Goal: Task Accomplishment & Management: Use online tool/utility

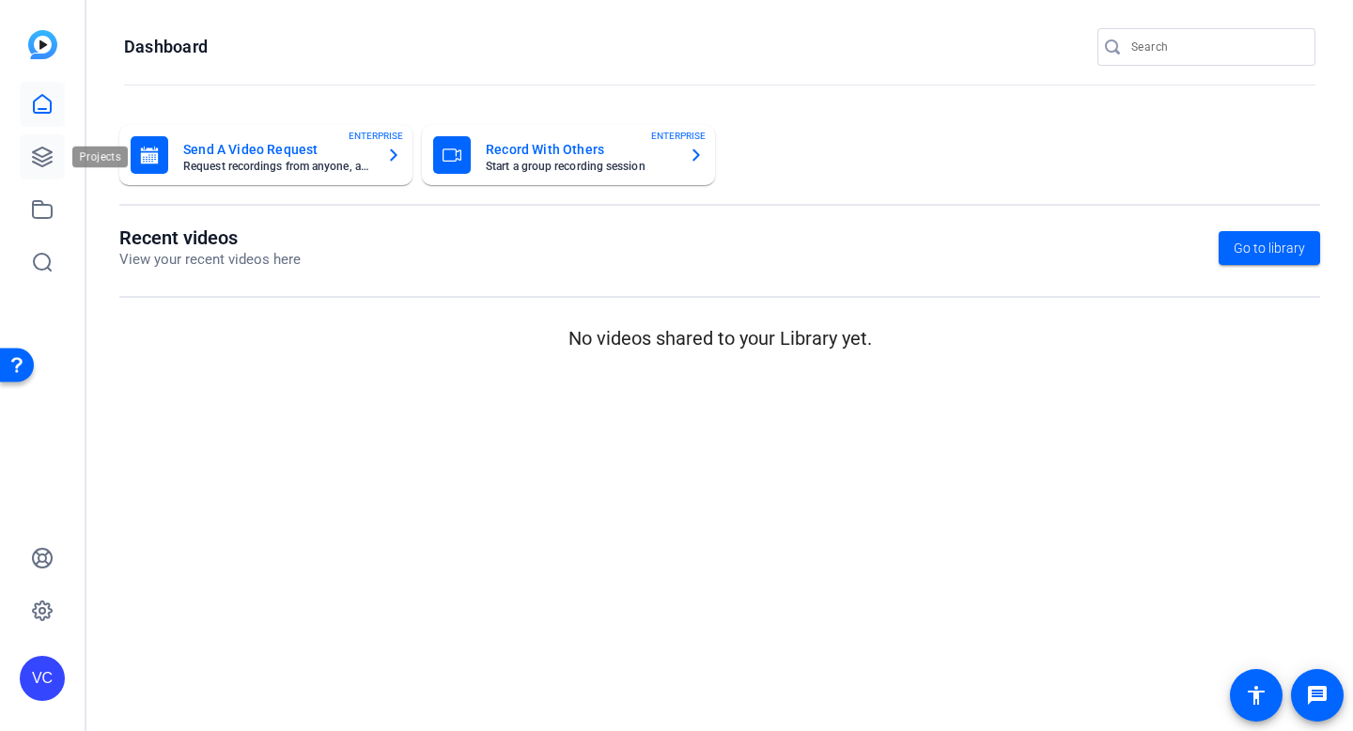
click at [41, 157] on icon at bounding box center [42, 156] width 19 height 19
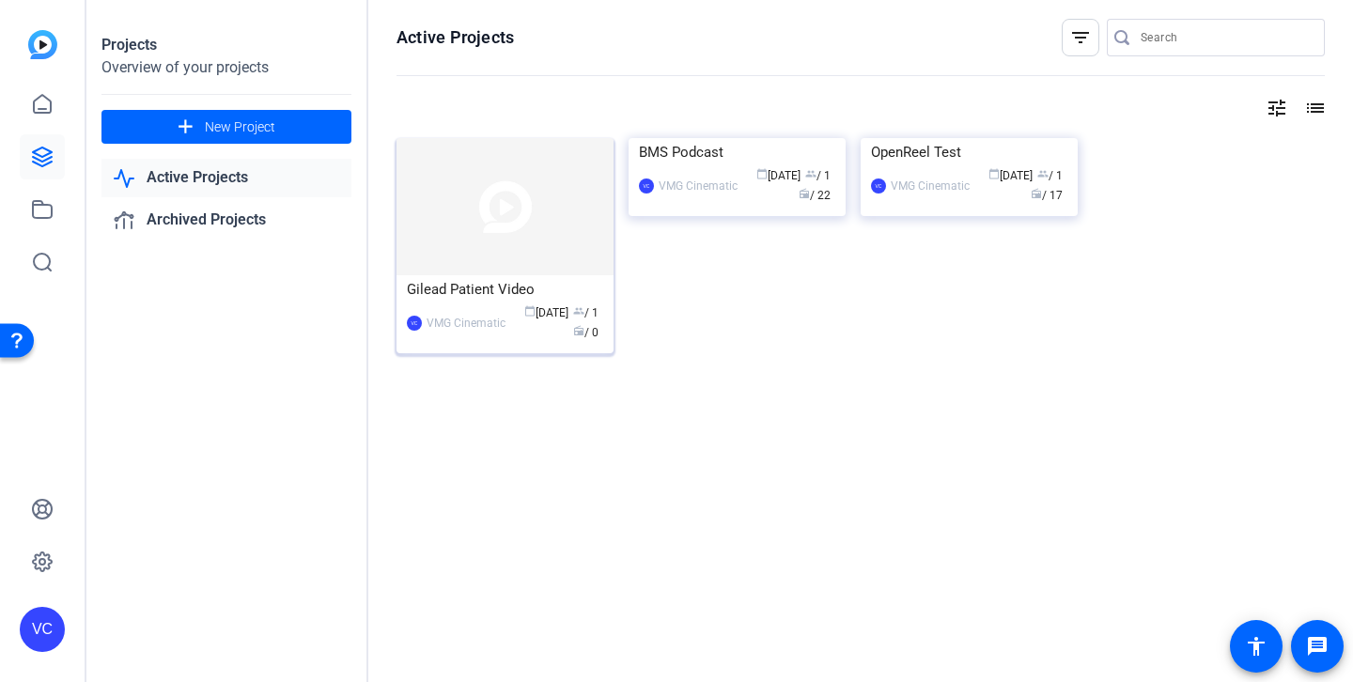
click at [505, 254] on img at bounding box center [504, 206] width 217 height 137
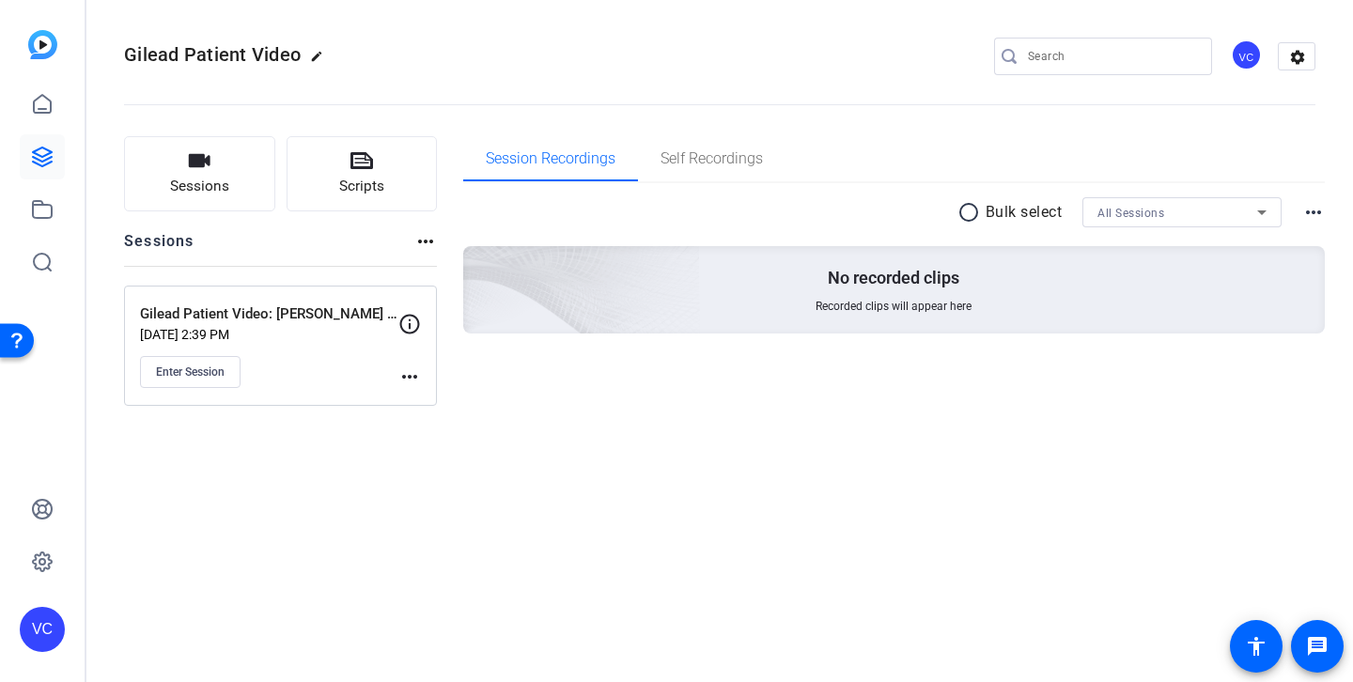
click at [410, 374] on mat-icon "more_horiz" at bounding box center [409, 376] width 23 height 23
click at [444, 407] on span "Edit Session" at bounding box center [455, 404] width 85 height 23
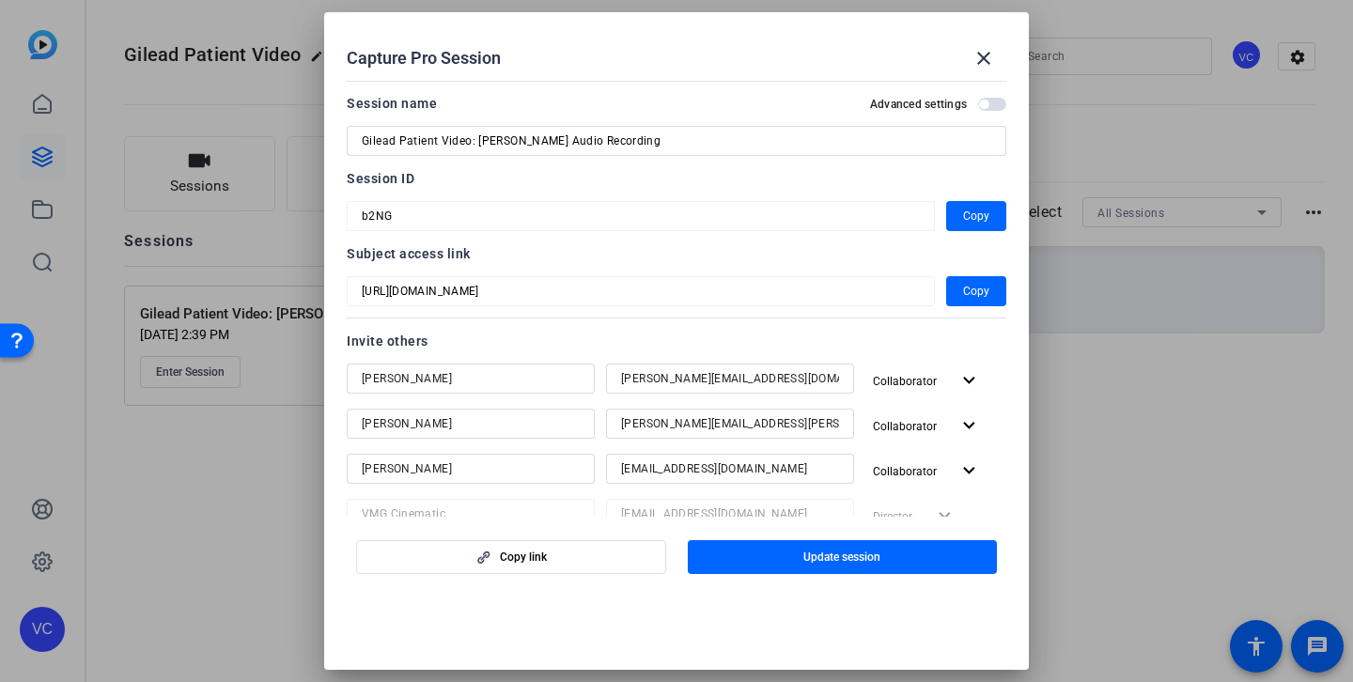
click at [983, 100] on span "button" at bounding box center [983, 104] width 9 height 9
click at [832, 556] on span "Update session" at bounding box center [841, 557] width 77 height 15
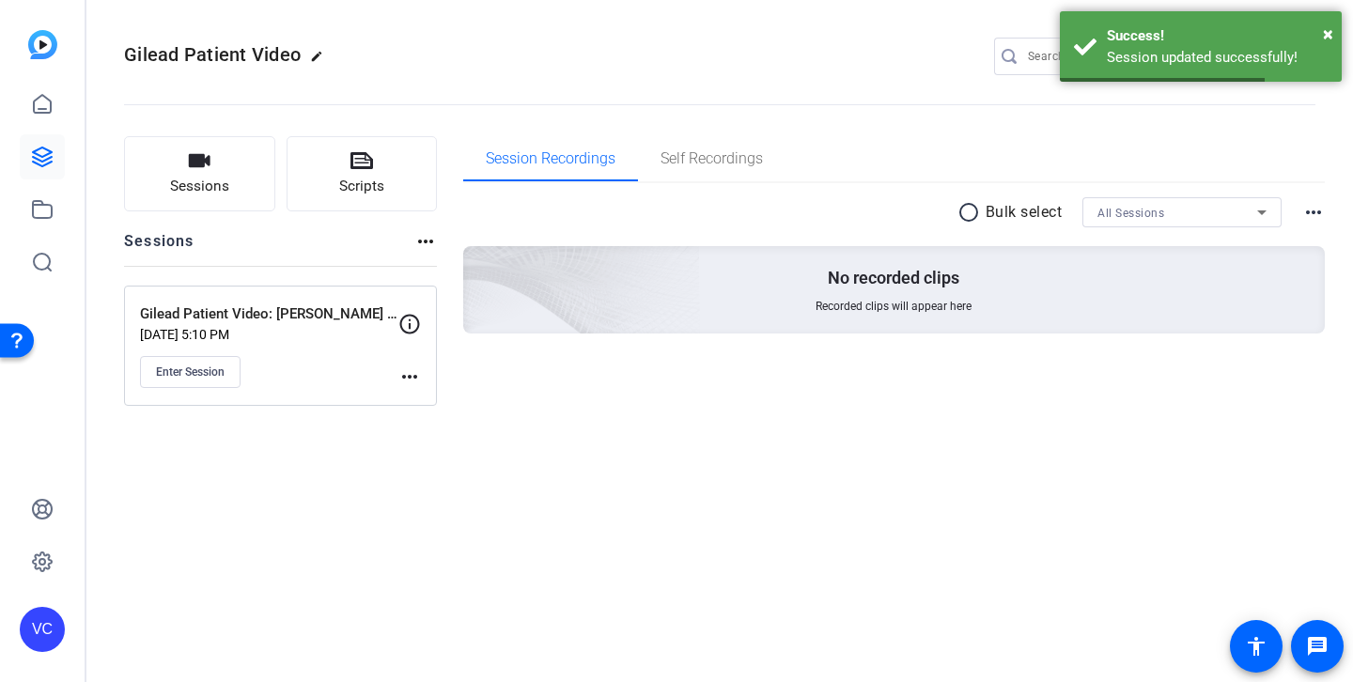
click at [297, 340] on p "[DATE] 5:10 PM" at bounding box center [269, 334] width 258 height 15
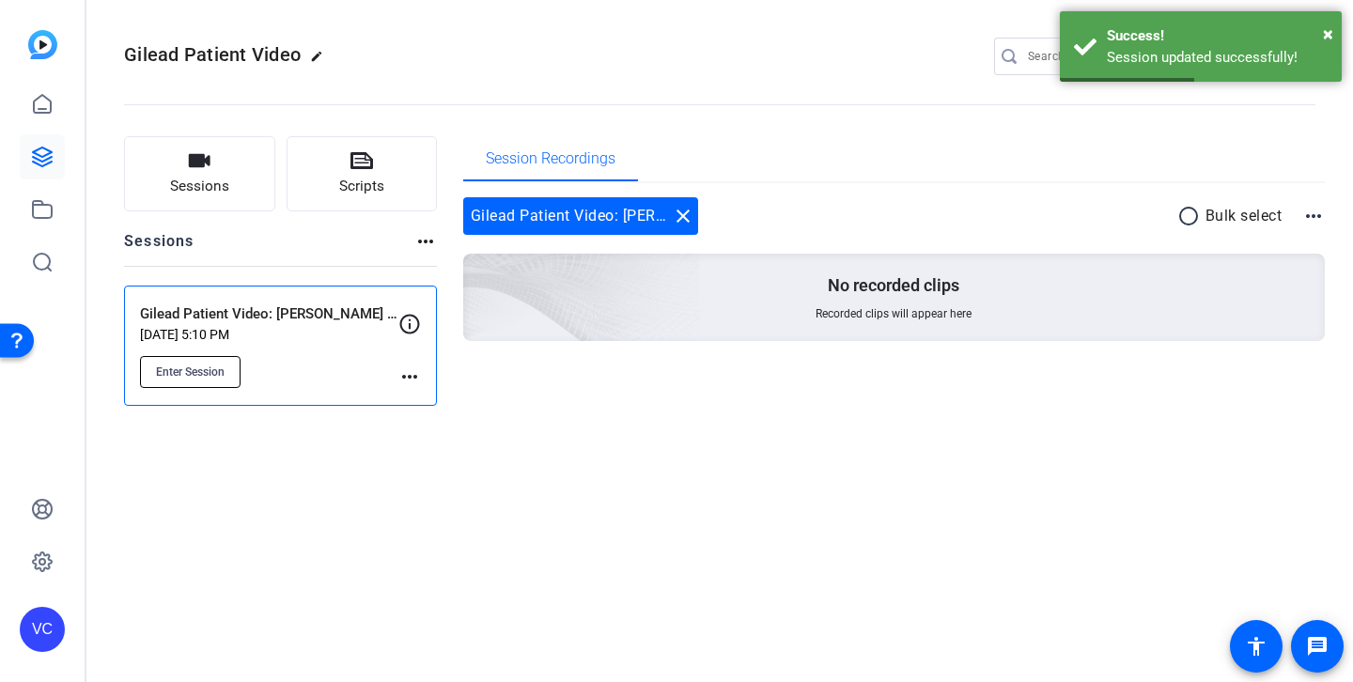
click at [175, 373] on span "Enter Session" at bounding box center [190, 371] width 69 height 15
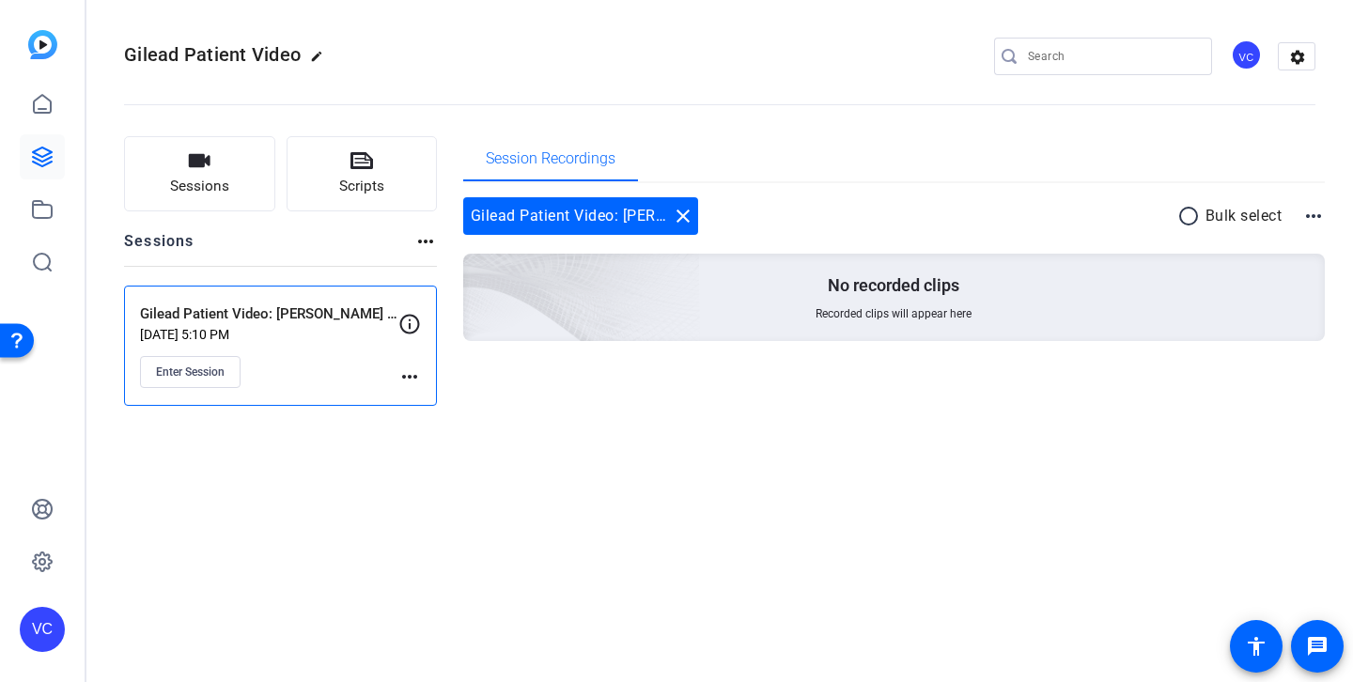
click at [408, 371] on mat-icon "more_horiz" at bounding box center [409, 376] width 23 height 23
click at [424, 403] on span "Edit Session" at bounding box center [455, 404] width 85 height 23
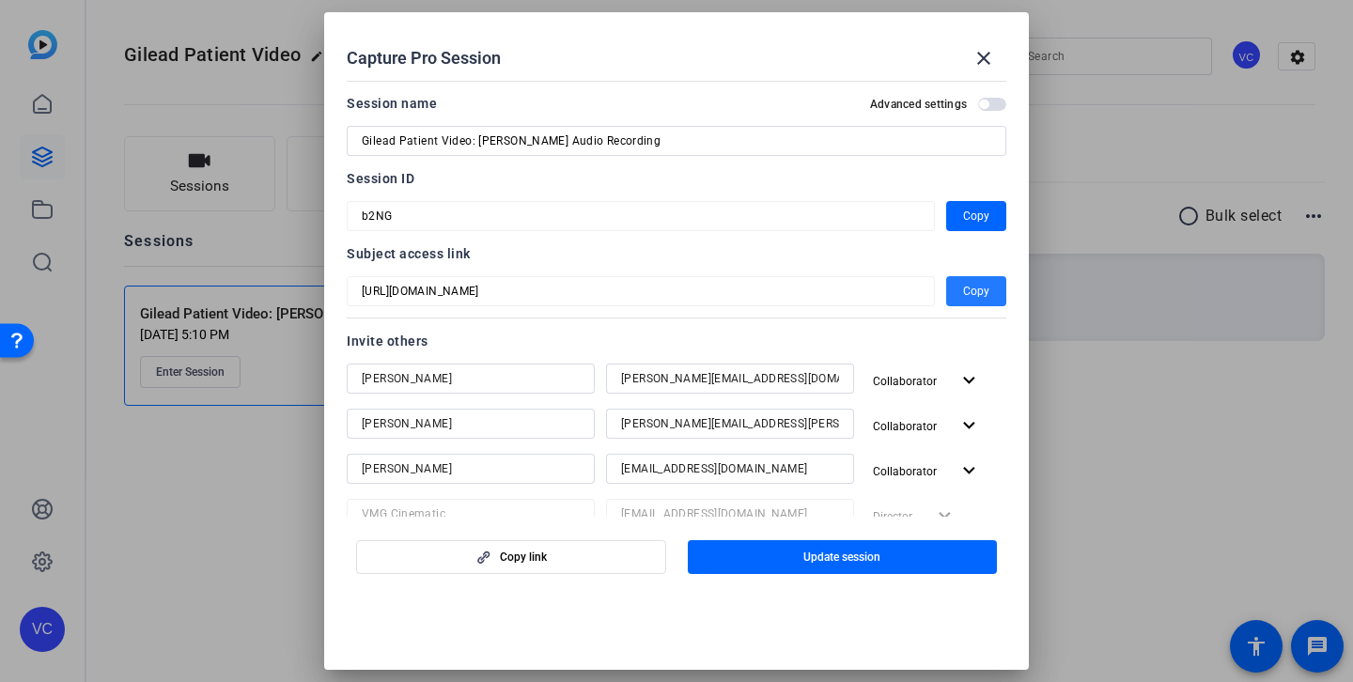
click at [969, 293] on span "Copy" at bounding box center [976, 291] width 26 height 23
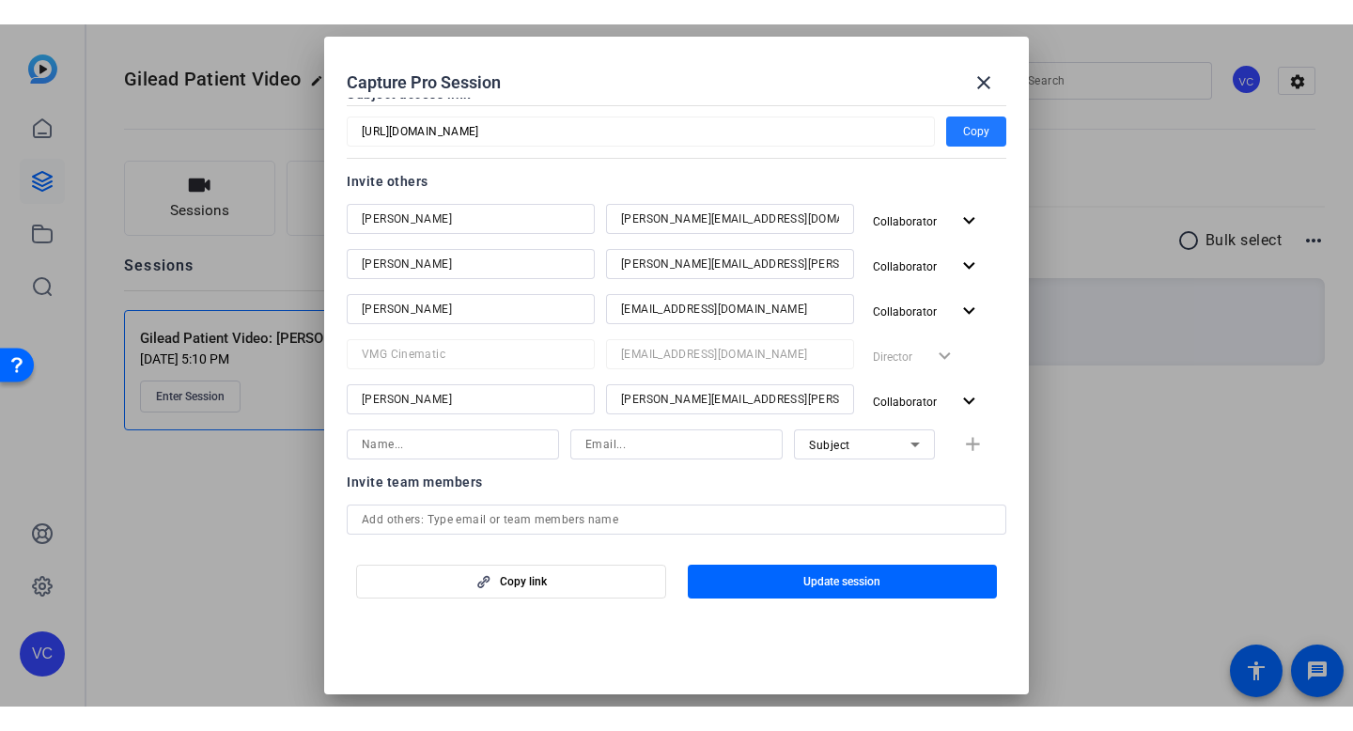
scroll to position [240, 0]
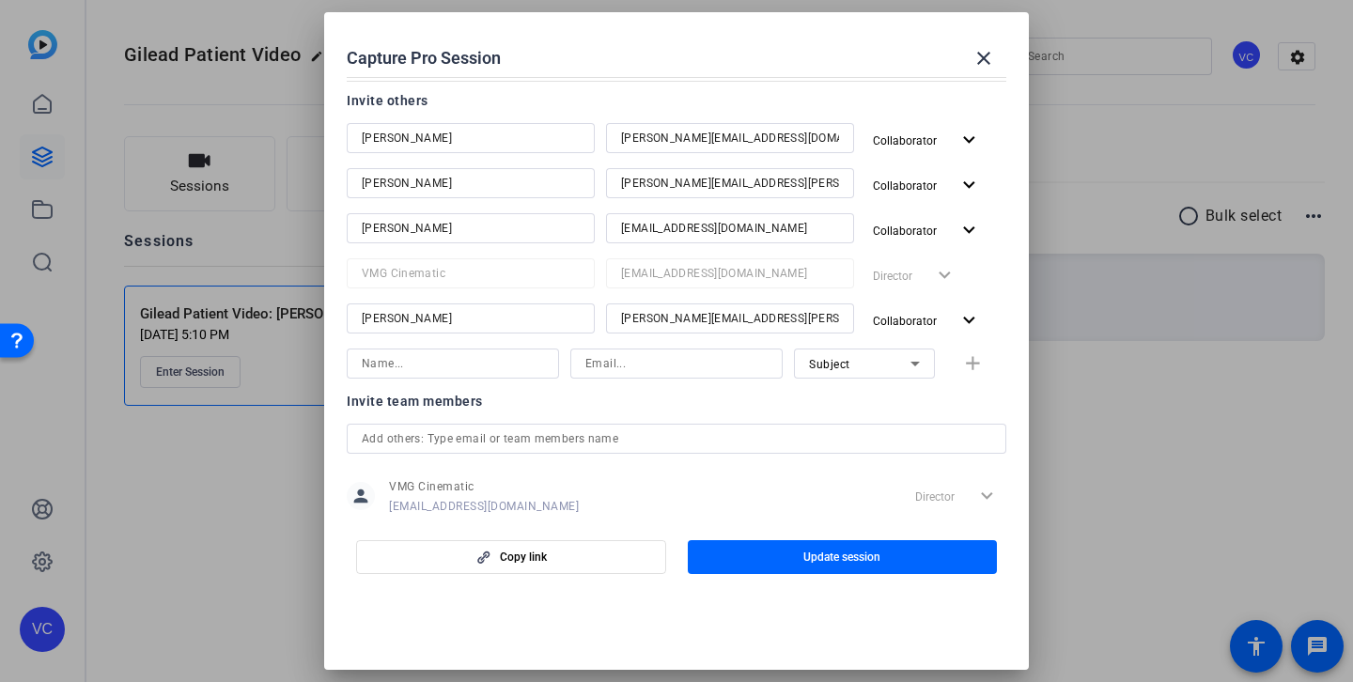
click at [434, 358] on input at bounding box center [453, 363] width 182 height 23
type input "[PERSON_NAME]"
click at [620, 366] on input at bounding box center [676, 363] width 182 height 23
type input "samuel@vmgcinematic.com"
click at [897, 364] on div "Subject" at bounding box center [859, 363] width 101 height 23
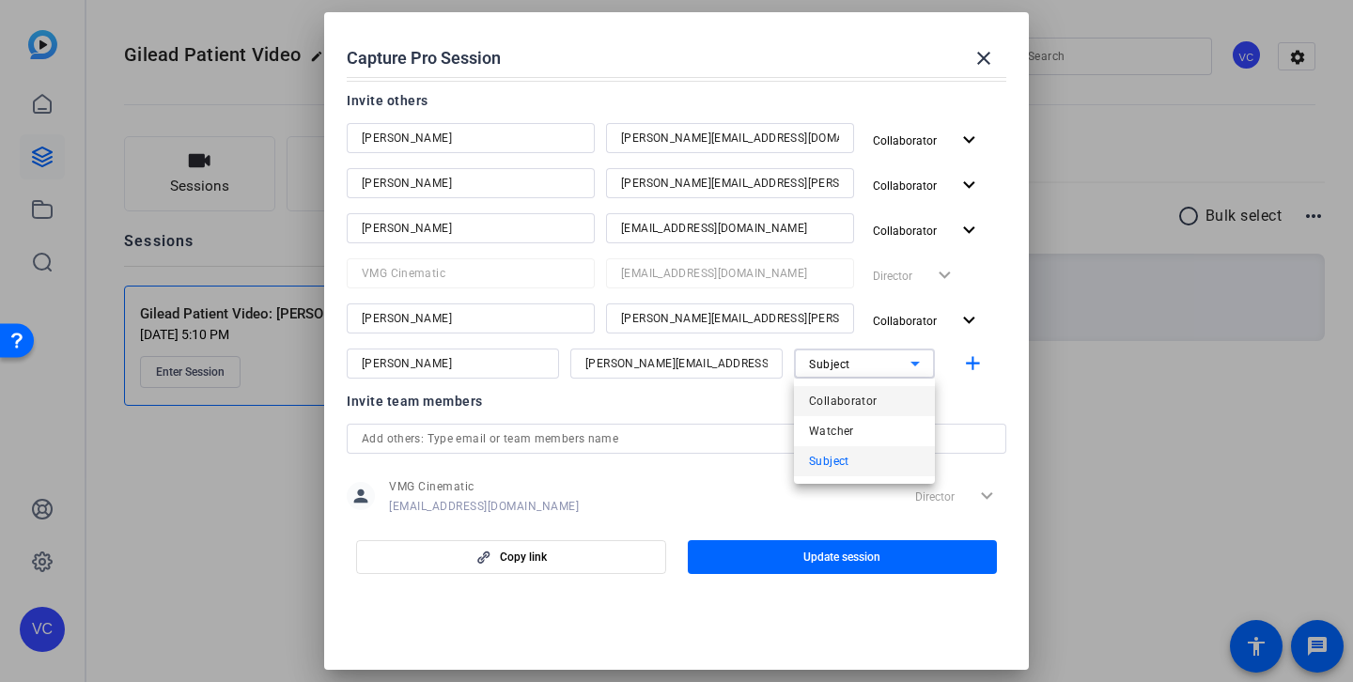
click at [846, 406] on span "Collaborator" at bounding box center [843, 401] width 69 height 23
click at [971, 367] on mat-icon "add" at bounding box center [972, 363] width 23 height 23
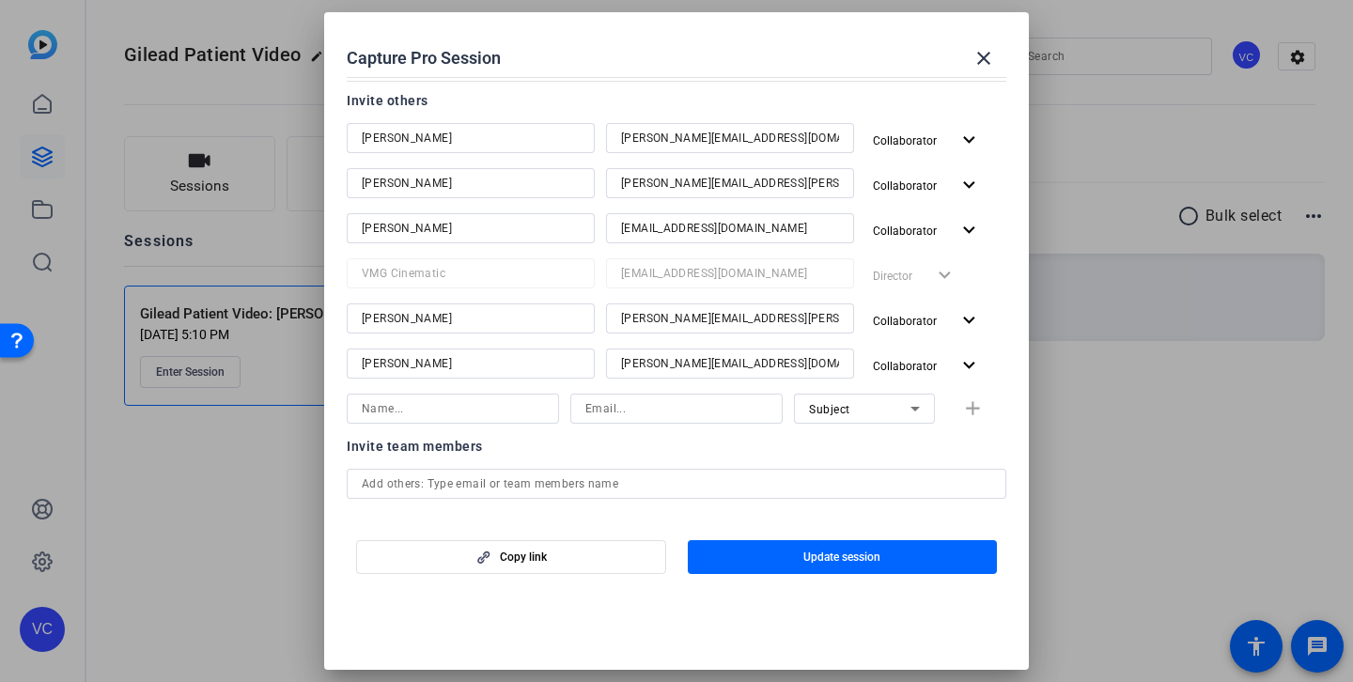
click at [824, 551] on span "Update session" at bounding box center [841, 557] width 77 height 15
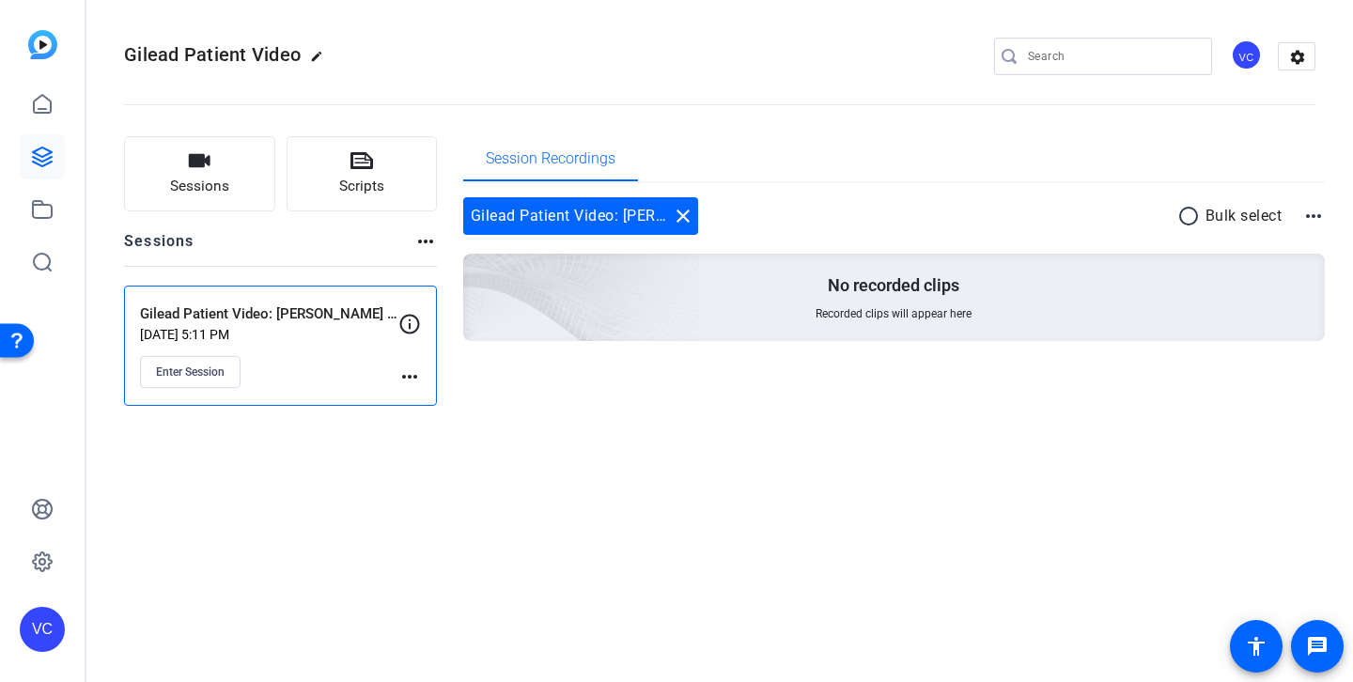
click at [409, 378] on mat-icon "more_horiz" at bounding box center [409, 376] width 23 height 23
click at [444, 406] on span "Edit Session" at bounding box center [455, 404] width 85 height 23
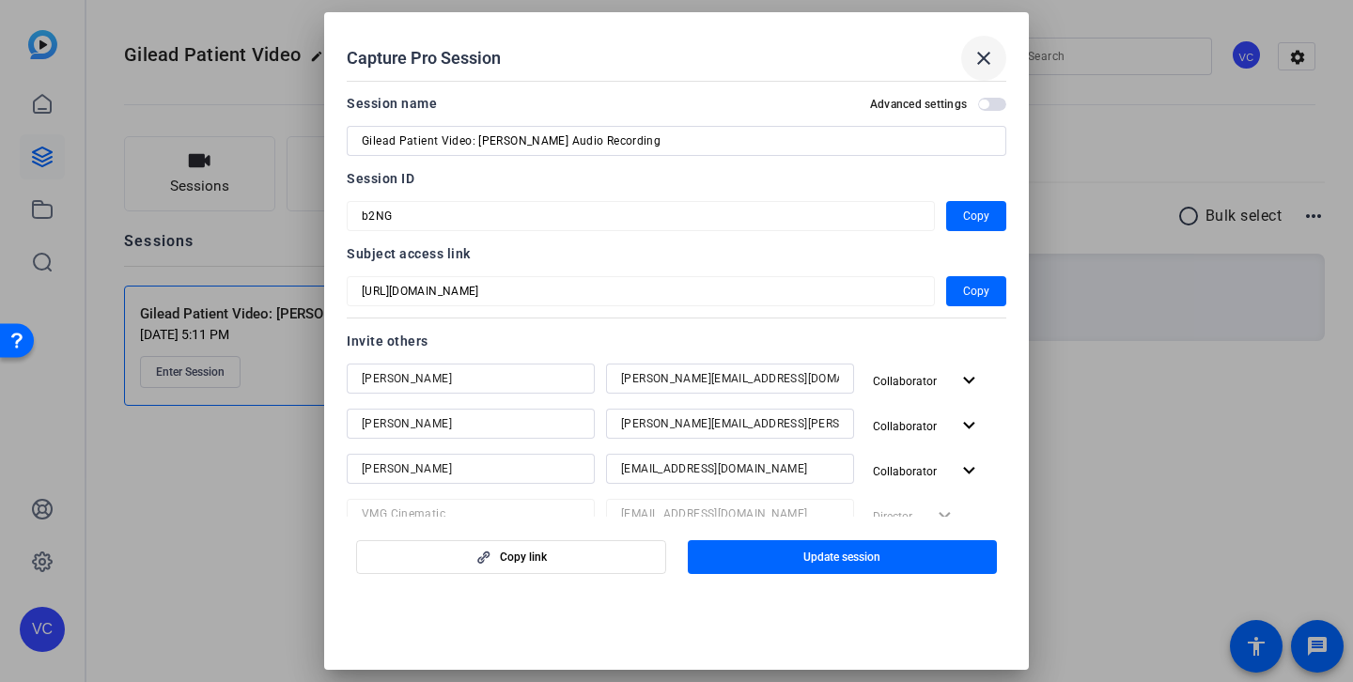
click at [987, 54] on mat-icon "close" at bounding box center [983, 58] width 23 height 23
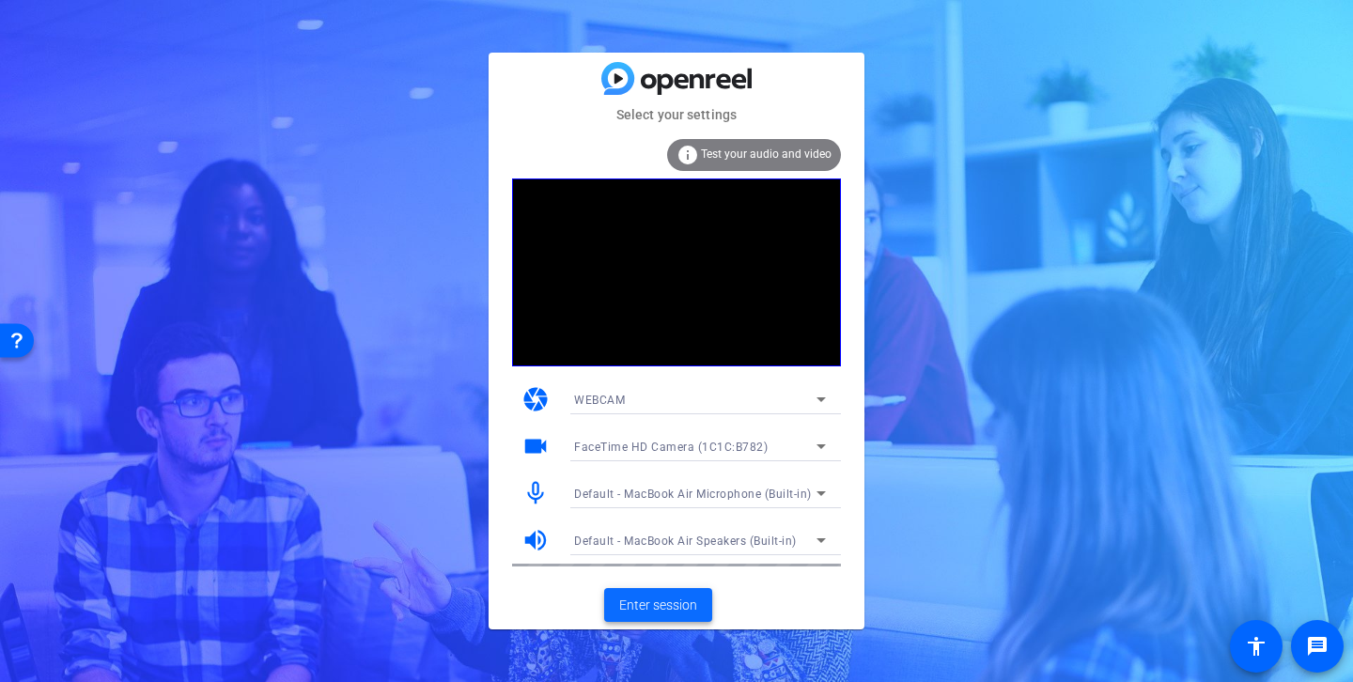
click at [656, 601] on span "Enter session" at bounding box center [658, 606] width 78 height 20
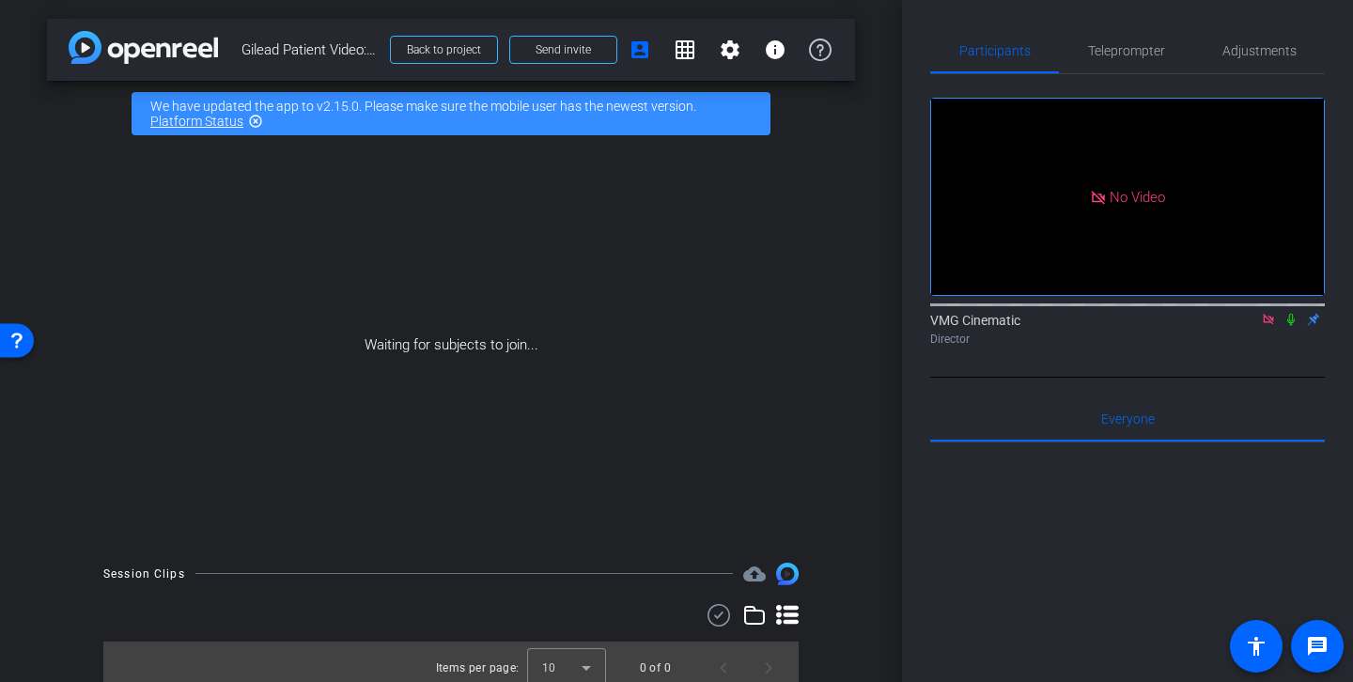
click at [1271, 326] on icon at bounding box center [1268, 319] width 15 height 13
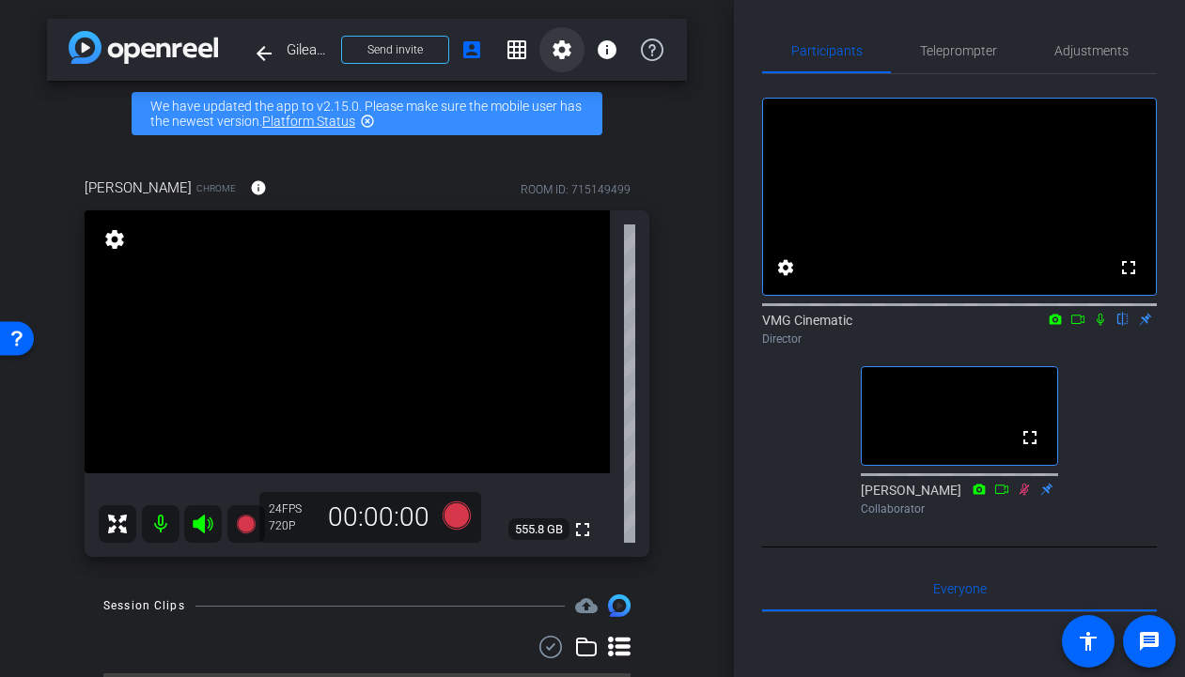
click at [558, 60] on mat-icon "settings" at bounding box center [561, 50] width 23 height 23
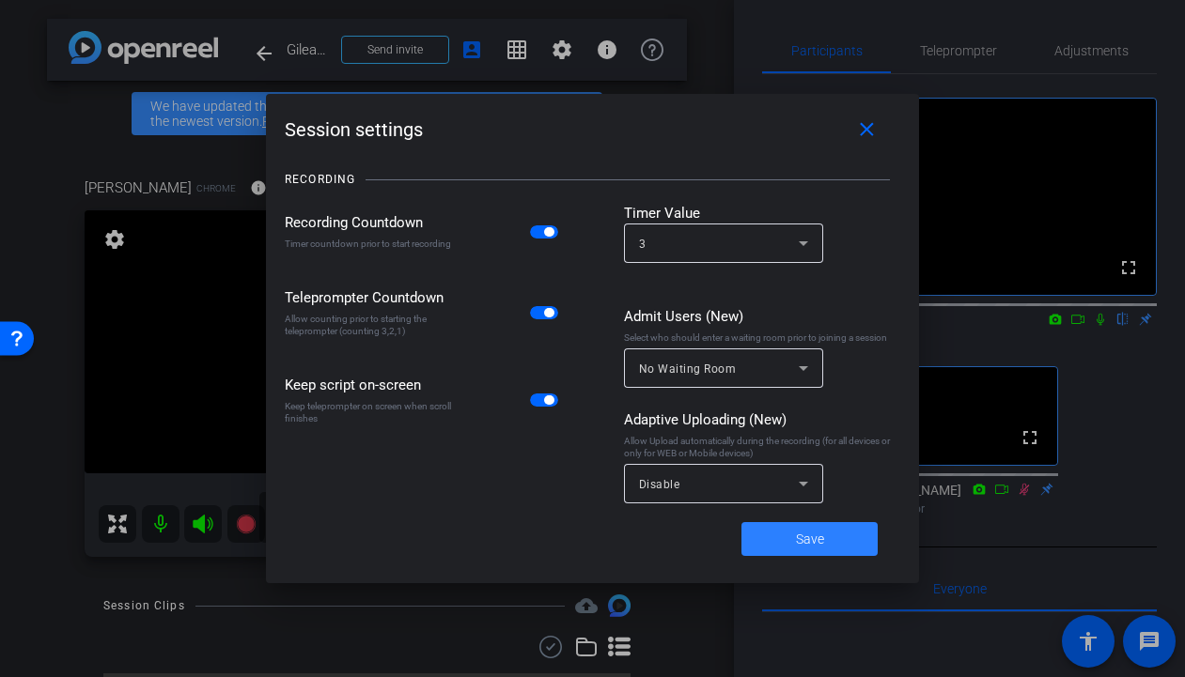
click at [808, 544] on span "Save" at bounding box center [810, 540] width 28 height 20
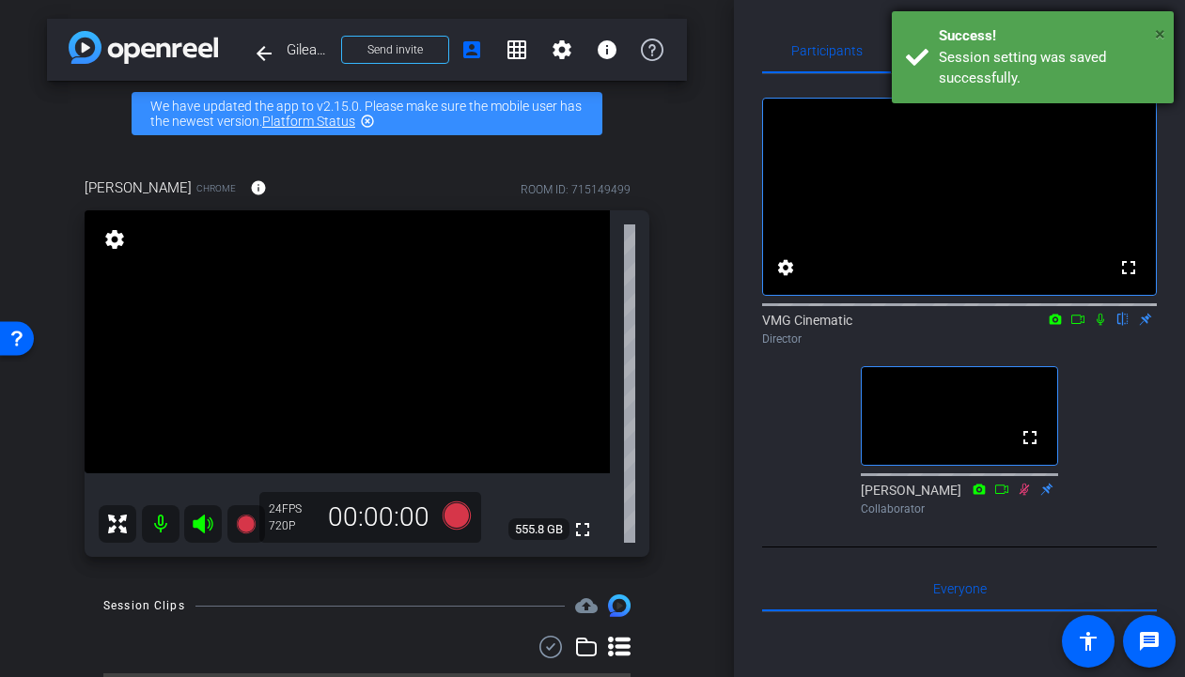
click at [1160, 34] on span "×" at bounding box center [1159, 34] width 10 height 23
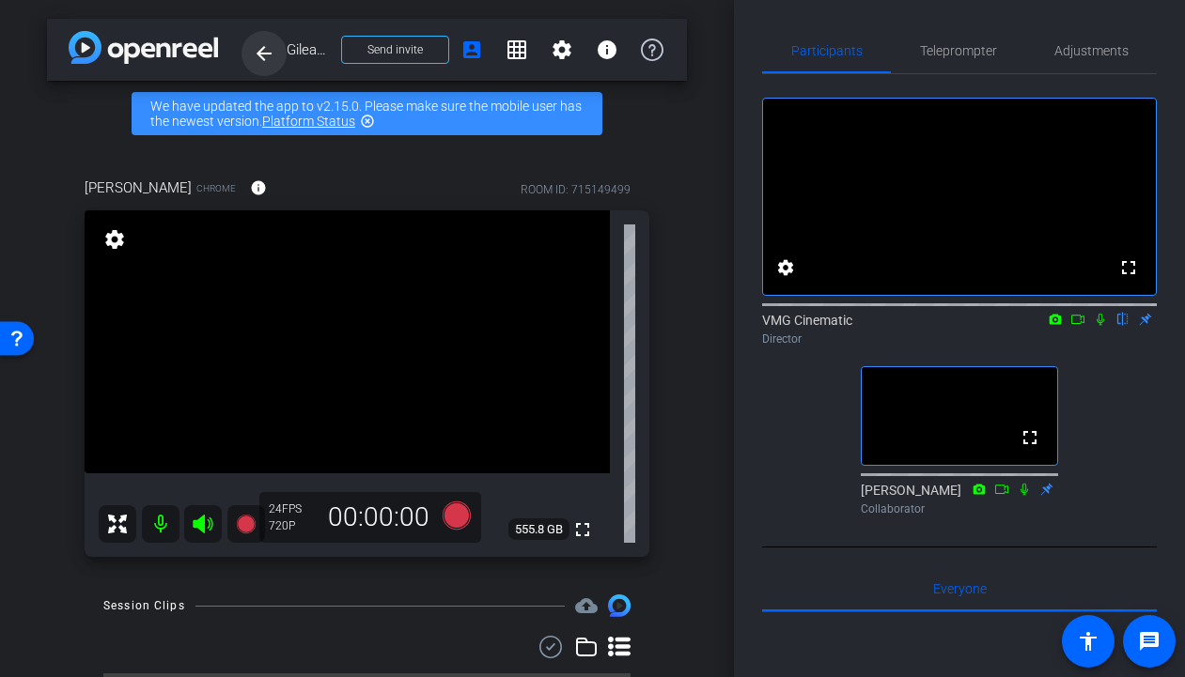
click at [265, 56] on mat-icon "arrow_back" at bounding box center [264, 53] width 23 height 23
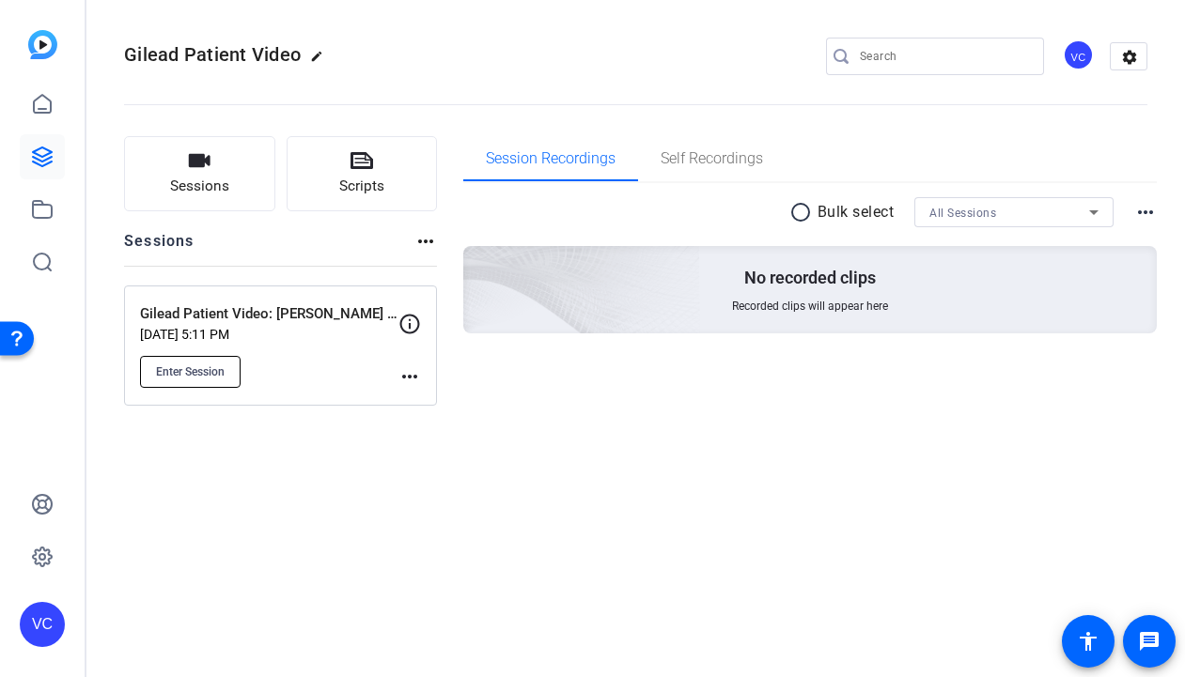
click at [187, 366] on span "Enter Session" at bounding box center [190, 371] width 69 height 15
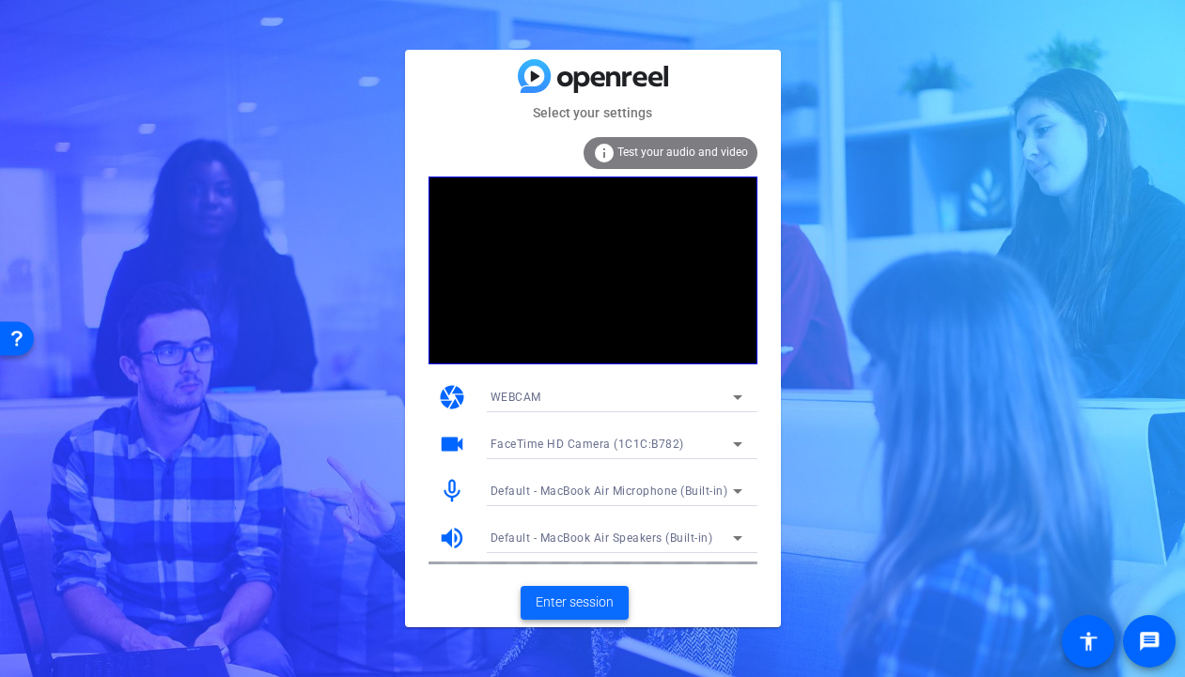
click at [580, 603] on span "Enter session" at bounding box center [574, 603] width 78 height 20
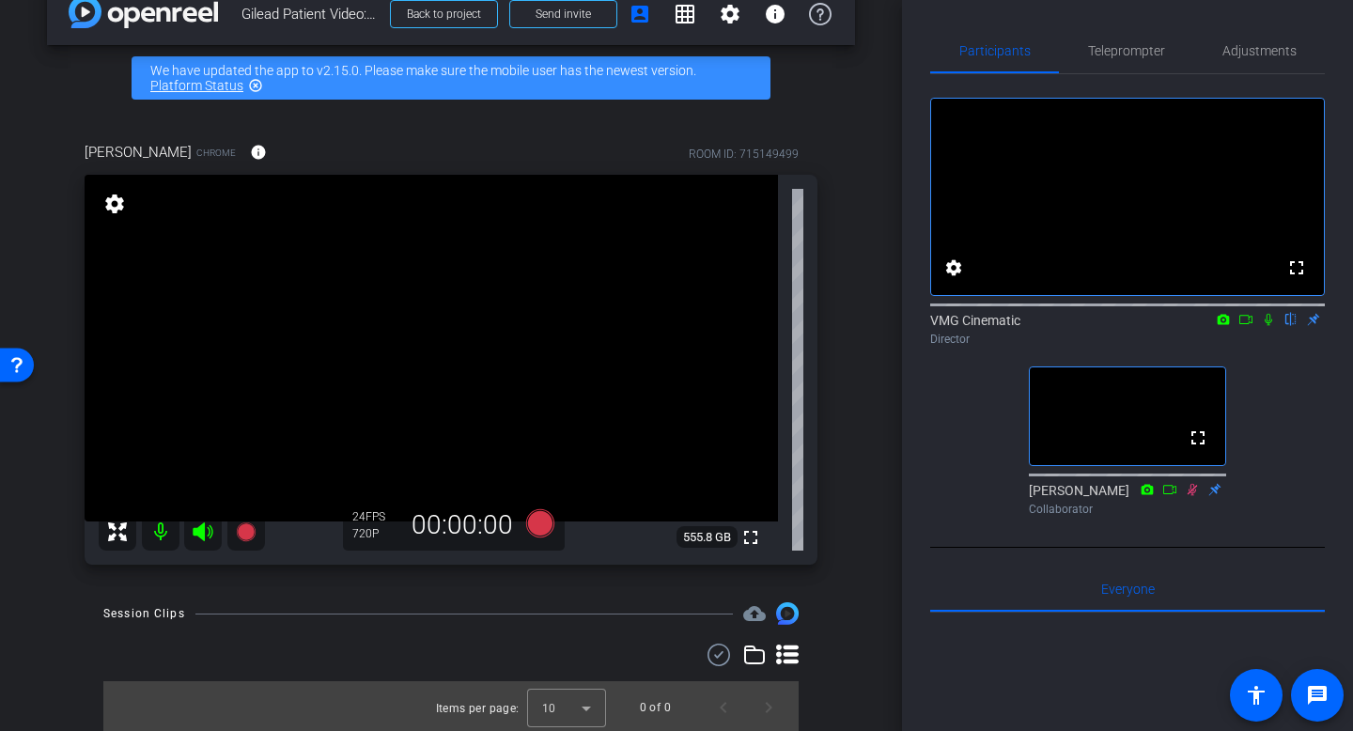
scroll to position [39, 0]
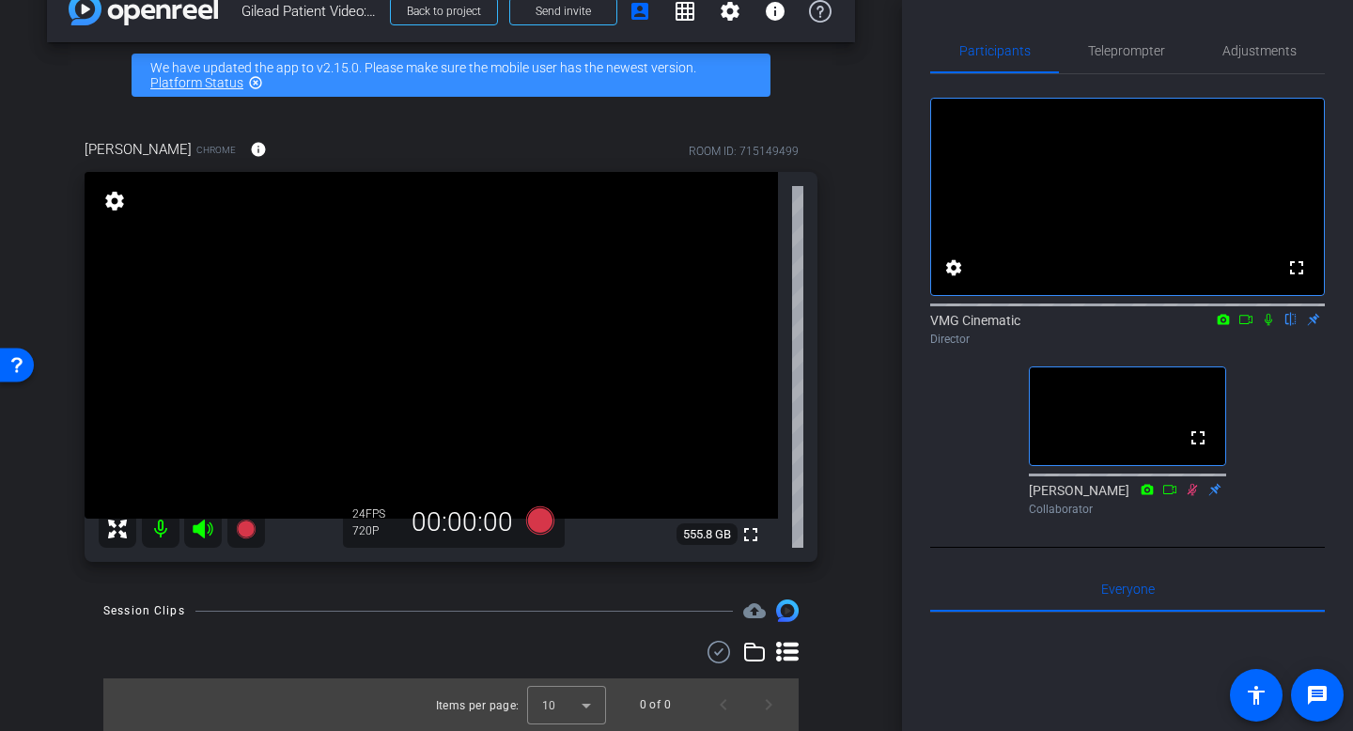
click at [113, 533] on icon at bounding box center [117, 528] width 19 height 19
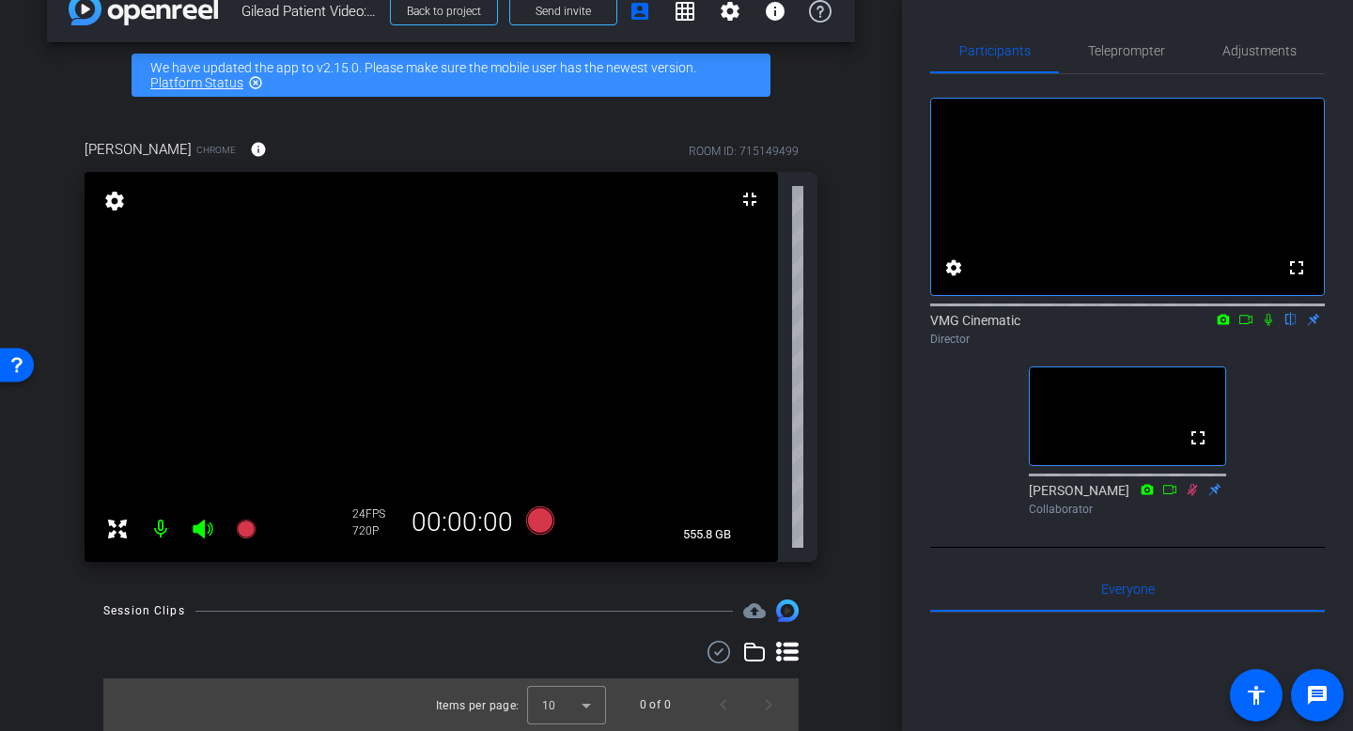
click at [114, 197] on mat-icon "settings" at bounding box center [114, 201] width 26 height 23
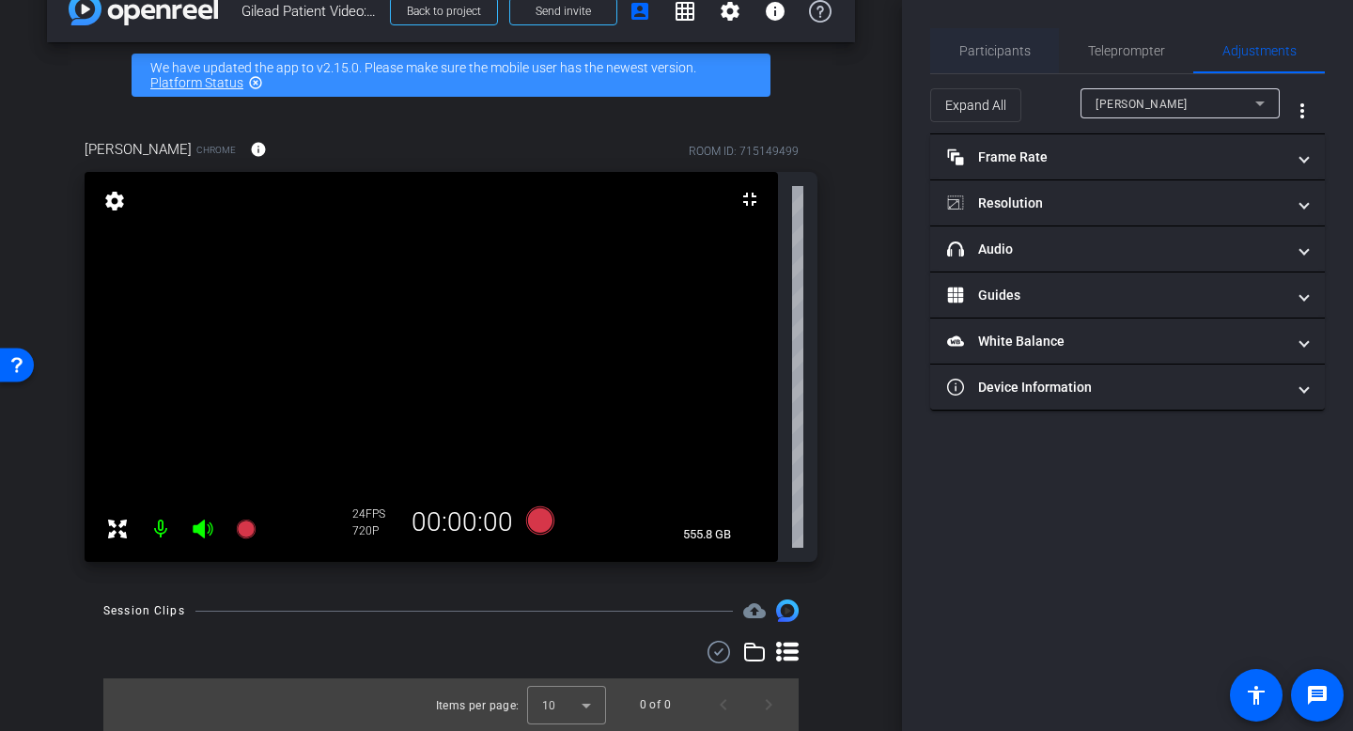
click at [999, 44] on span "Participants" at bounding box center [994, 50] width 71 height 13
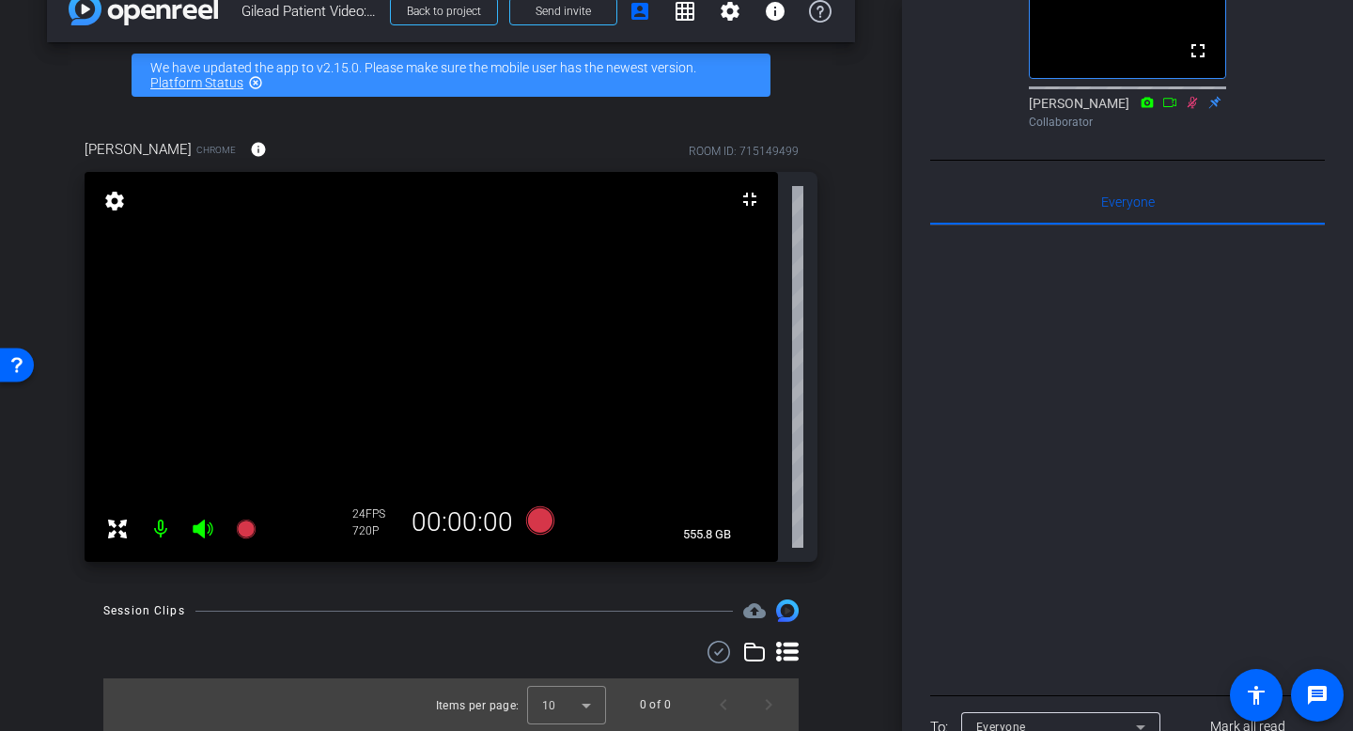
scroll to position [0, 0]
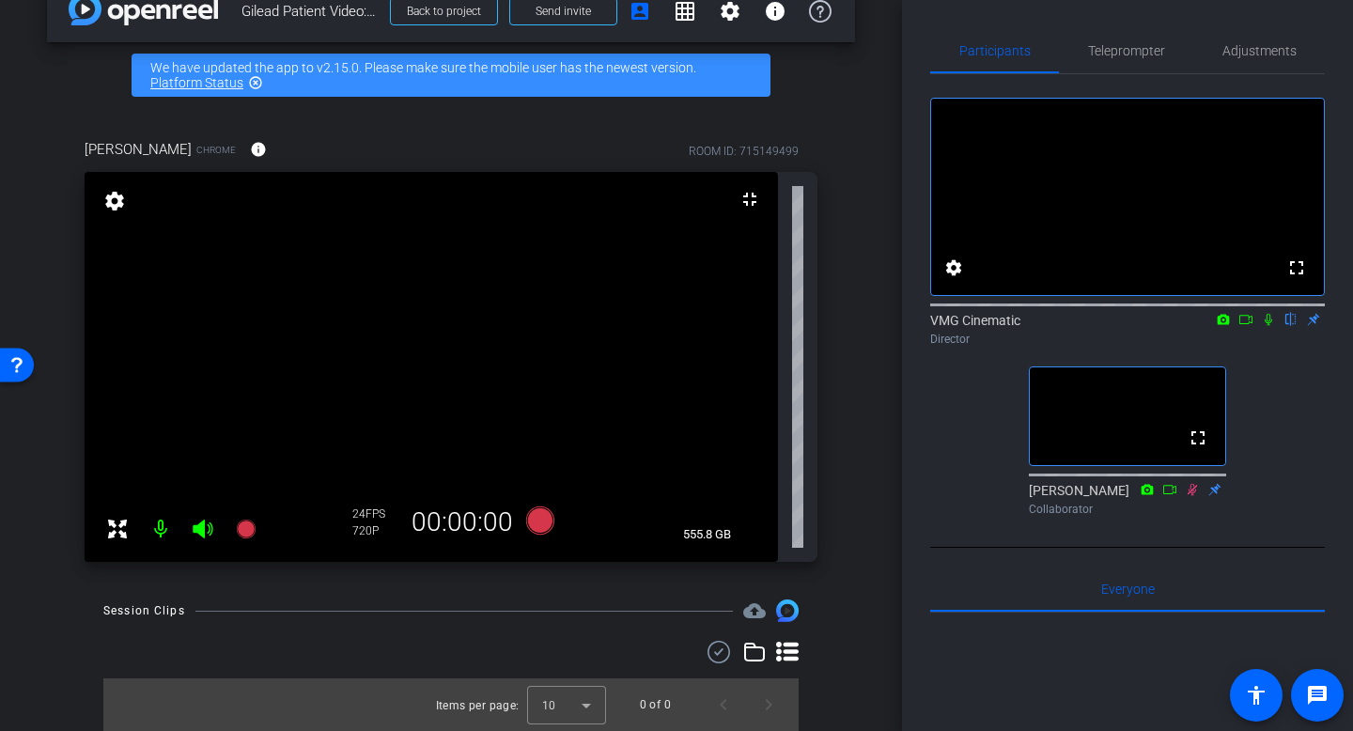
click at [116, 196] on mat-icon "settings" at bounding box center [114, 201] width 26 height 23
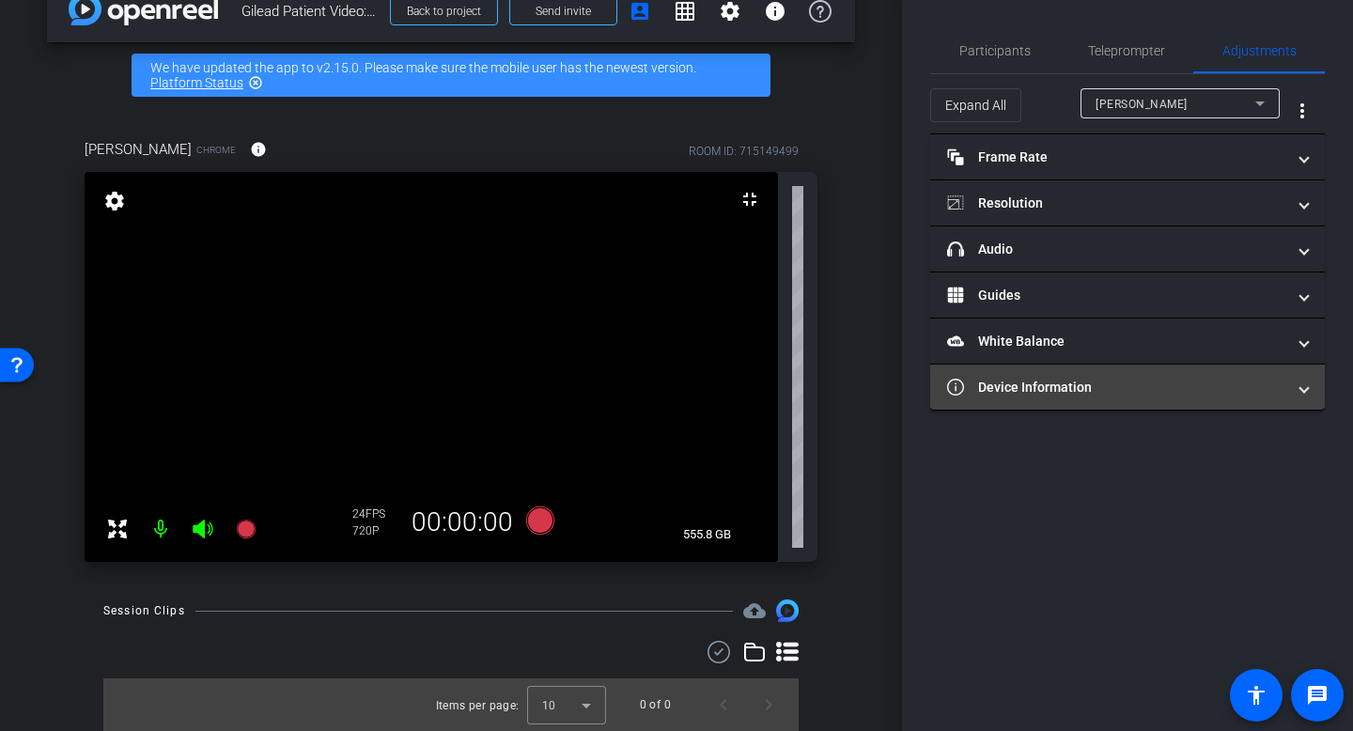
click at [1073, 389] on mat-panel-title "Device Information" at bounding box center [1116, 388] width 338 height 20
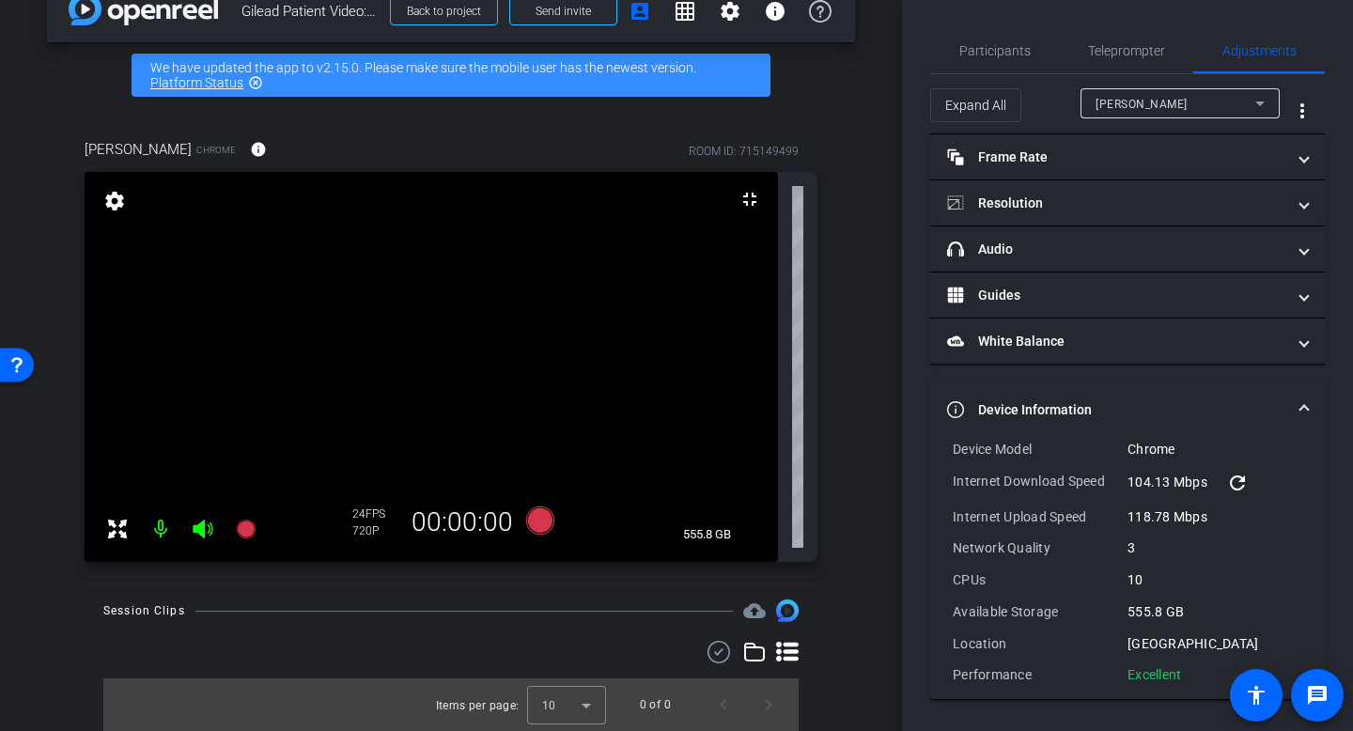
click at [1074, 402] on mat-panel-title "Device Information" at bounding box center [1116, 410] width 338 height 20
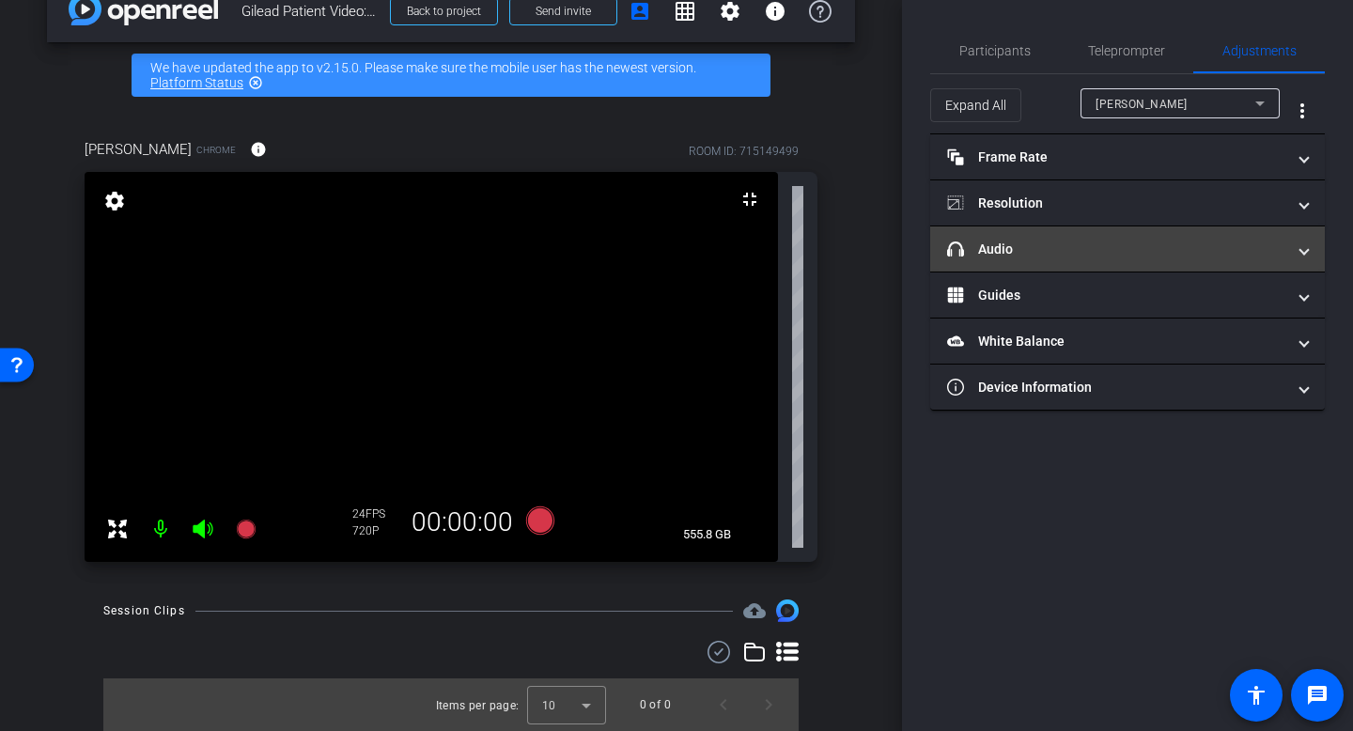
click at [1040, 251] on mat-panel-title "headphone icon Audio" at bounding box center [1116, 250] width 338 height 20
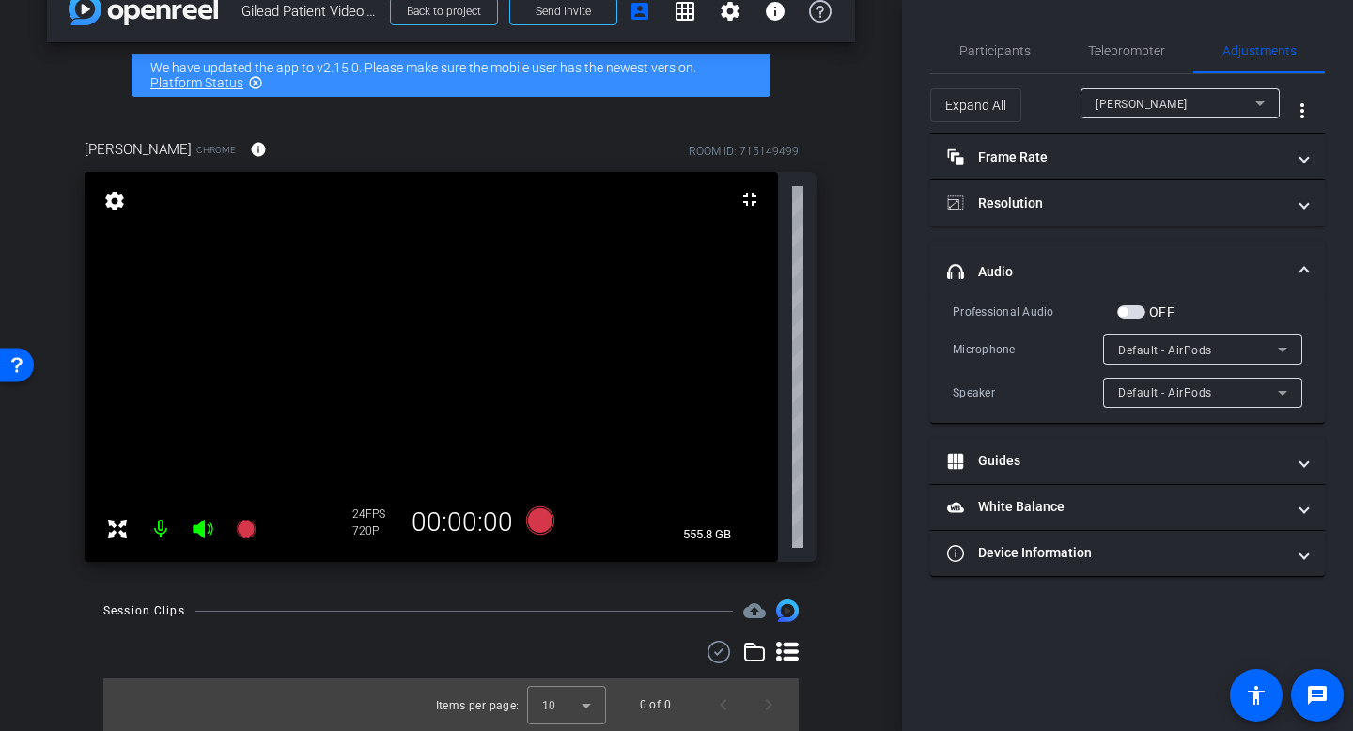
click at [1040, 251] on mat-expansion-panel-header "headphone icon Audio" at bounding box center [1127, 271] width 395 height 60
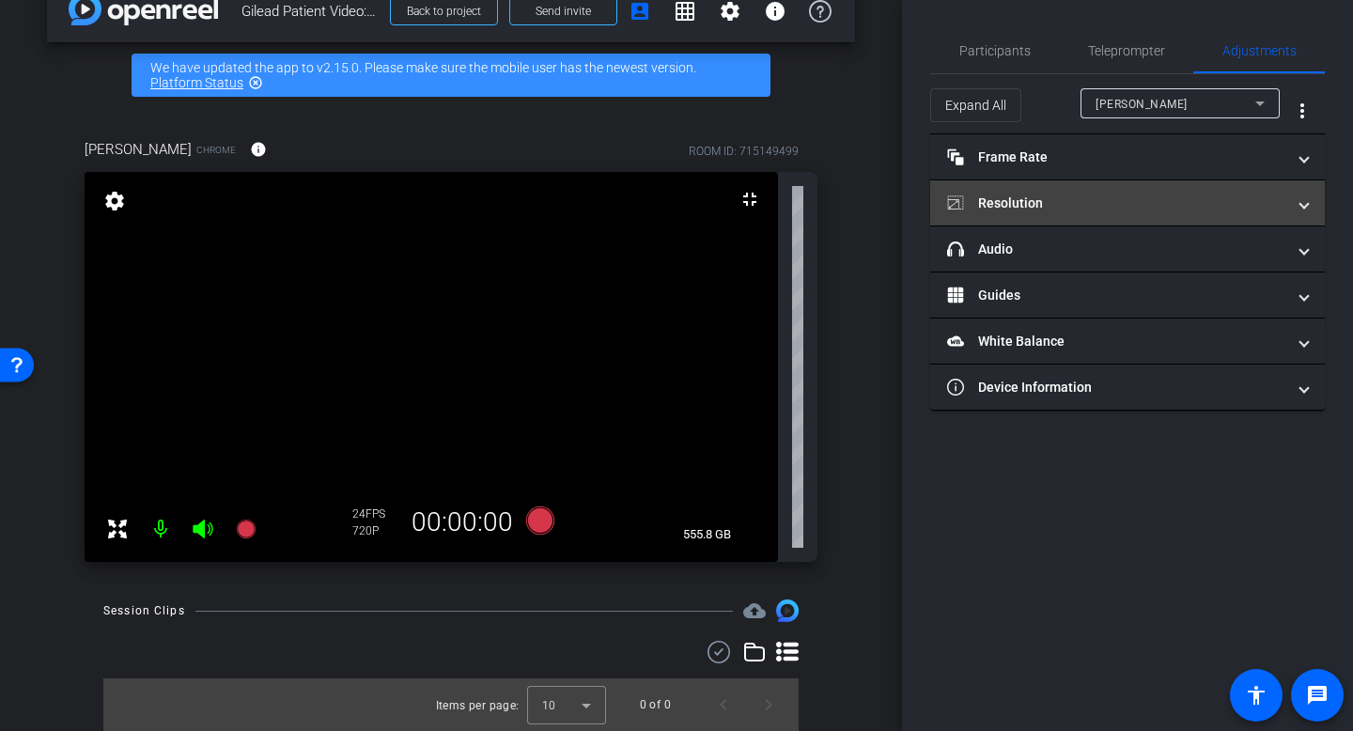
click at [1035, 204] on mat-panel-title "Resolution" at bounding box center [1116, 204] width 338 height 20
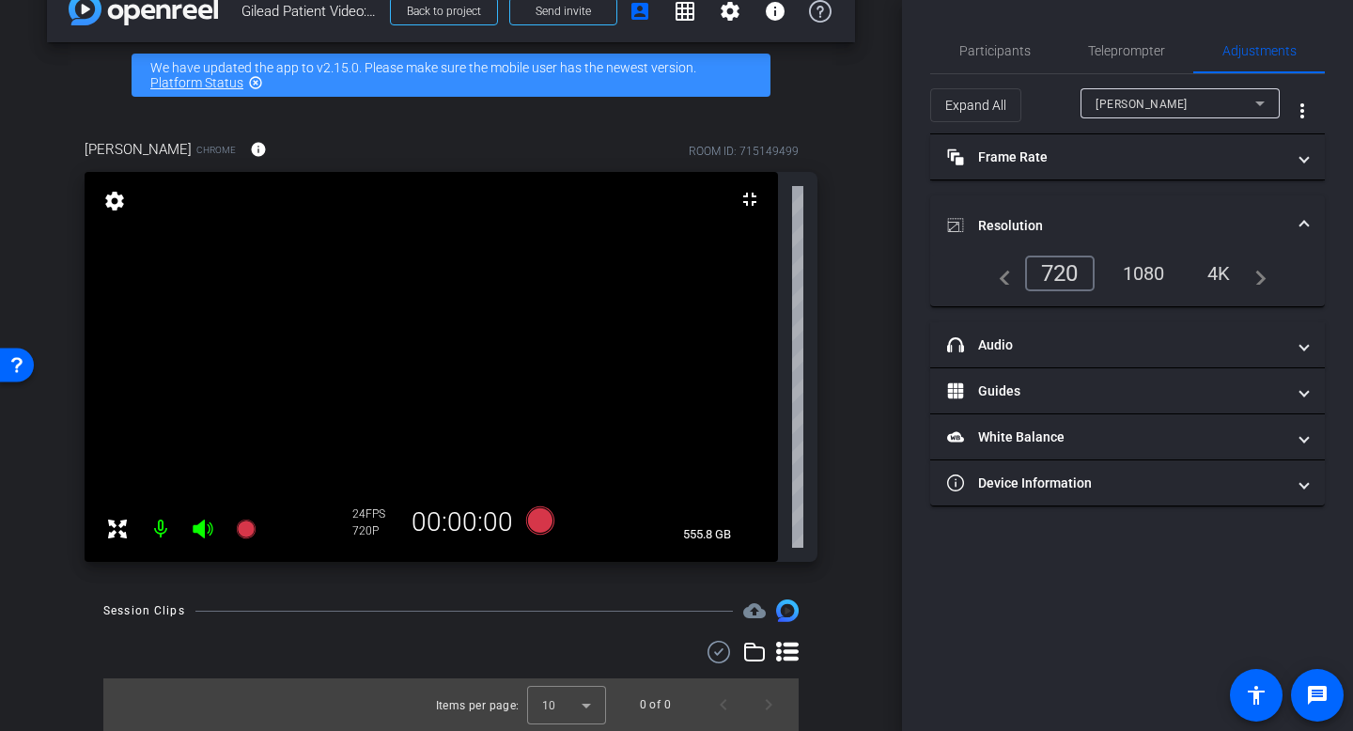
click at [1035, 204] on mat-expansion-panel-header "Resolution" at bounding box center [1127, 225] width 395 height 60
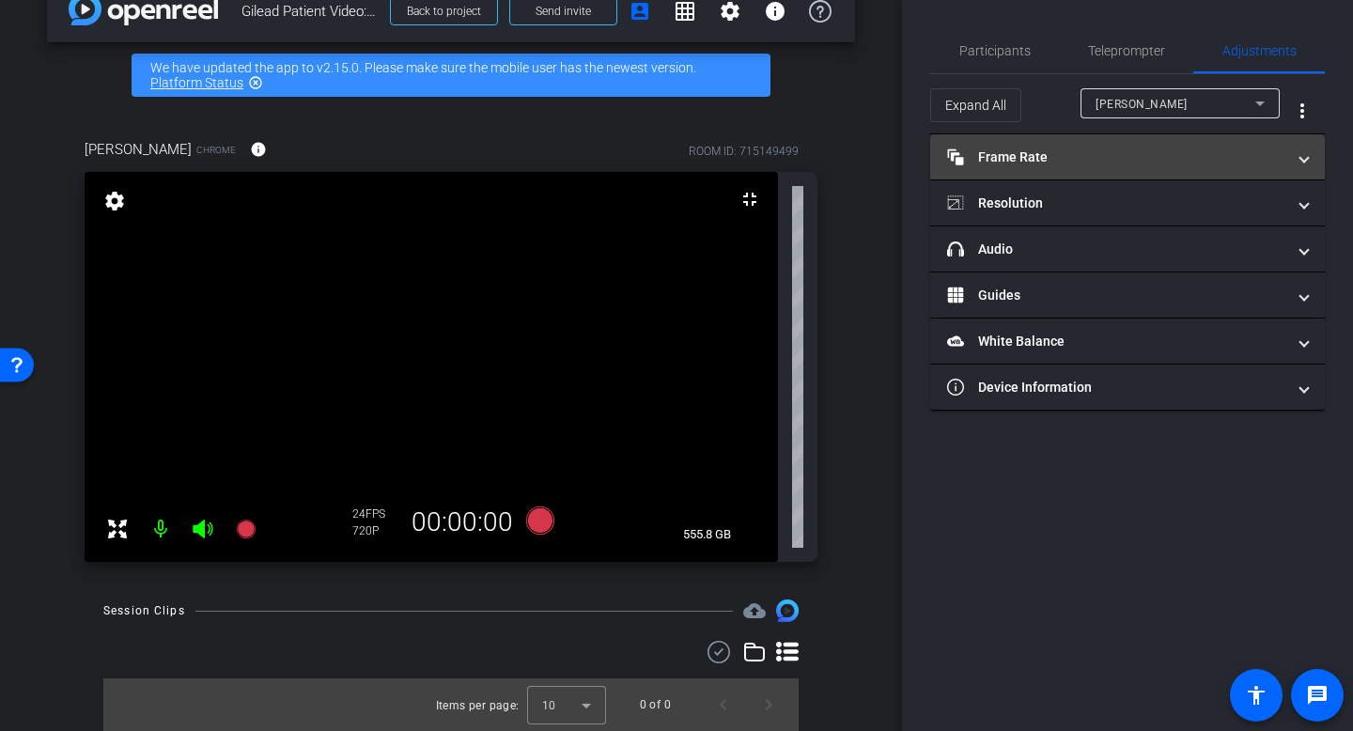
click at [1034, 163] on mat-panel-title "Frame Rate Frame Rate" at bounding box center [1116, 157] width 338 height 20
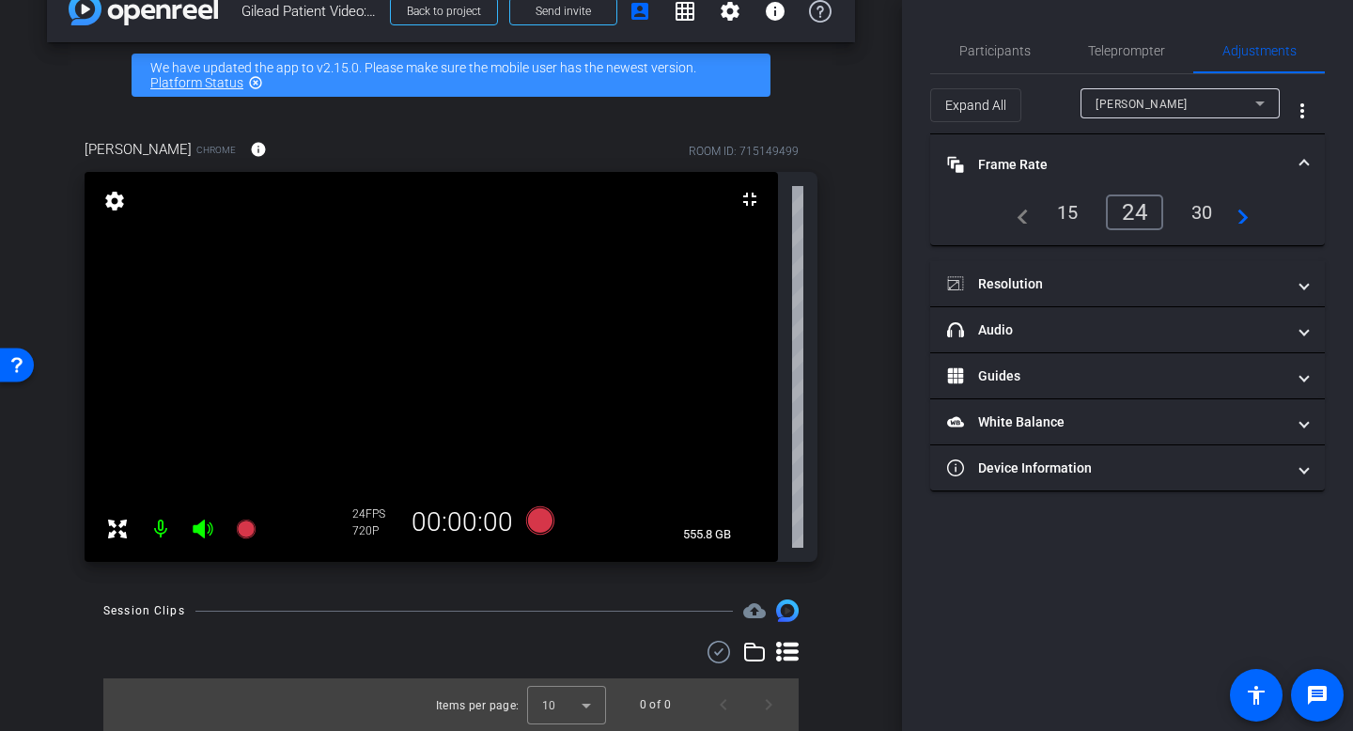
click at [1034, 163] on mat-panel-title "Frame Rate Frame Rate" at bounding box center [1116, 165] width 338 height 20
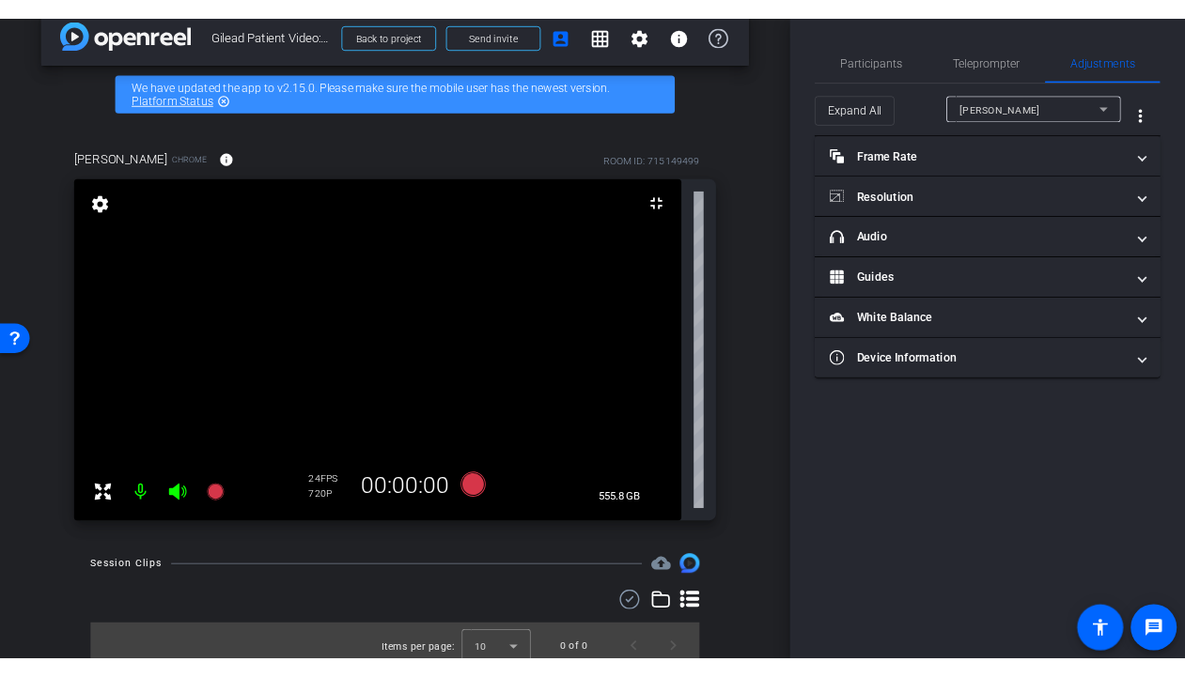
scroll to position [39, 0]
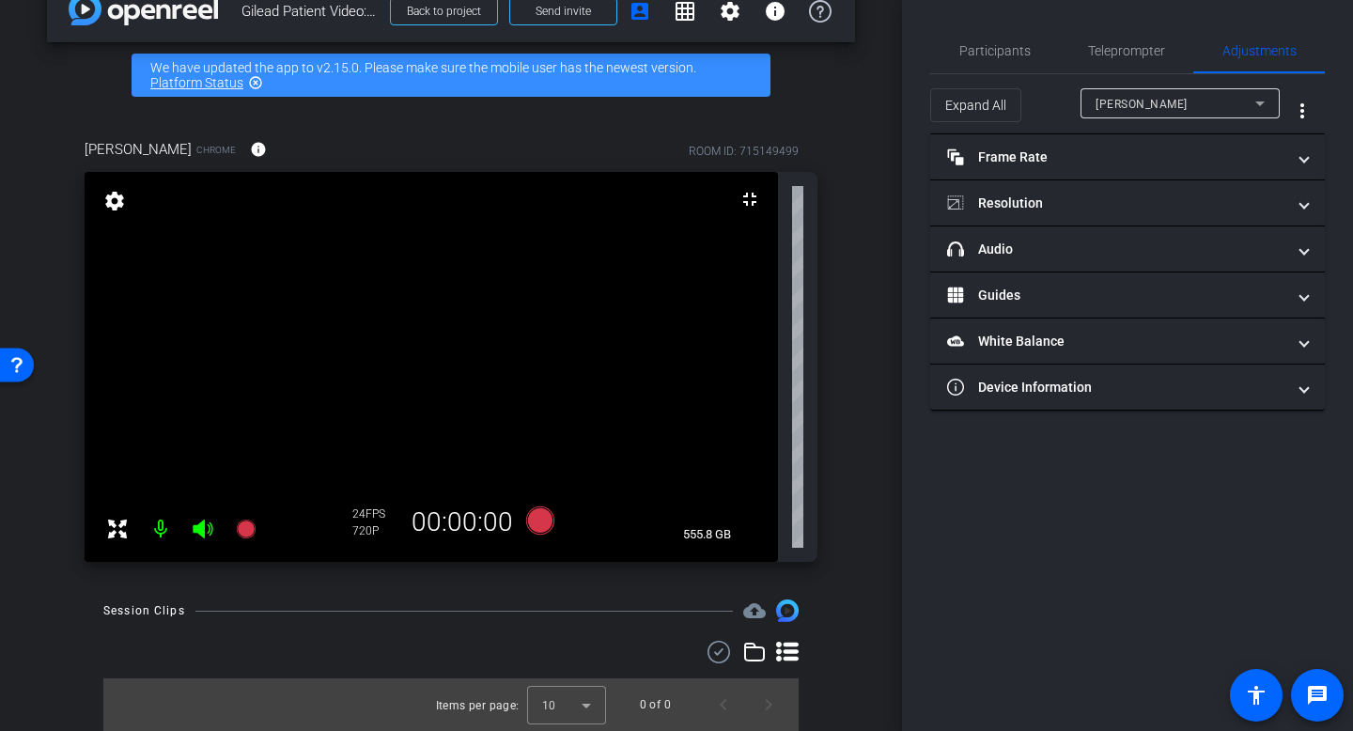
click at [872, 157] on div "arrow_back Gilead Patient Video: [PERSON_NAME] Audio Recording Back to project …" at bounding box center [451, 326] width 902 height 731
click at [115, 204] on mat-icon "settings" at bounding box center [114, 201] width 26 height 23
click at [116, 195] on mat-icon "settings" at bounding box center [114, 201] width 26 height 23
click at [1184, 111] on mat-icon "more_vert" at bounding box center [1302, 111] width 23 height 23
click at [1184, 104] on div at bounding box center [676, 365] width 1353 height 731
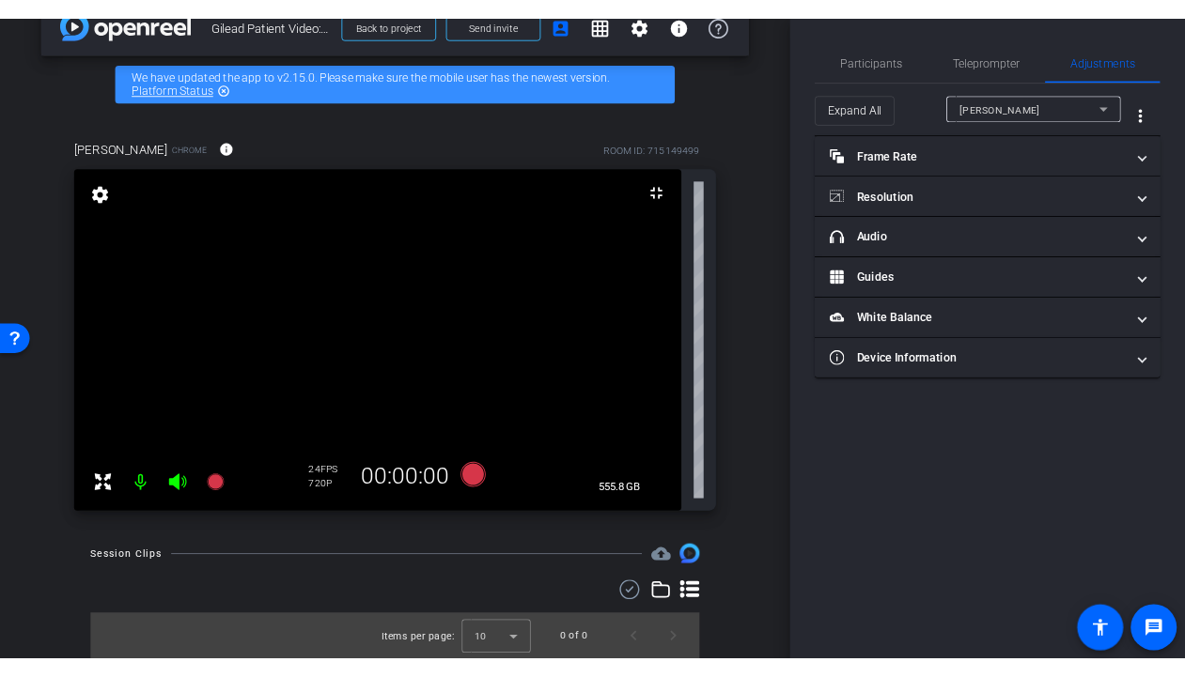
scroll to position [0, 0]
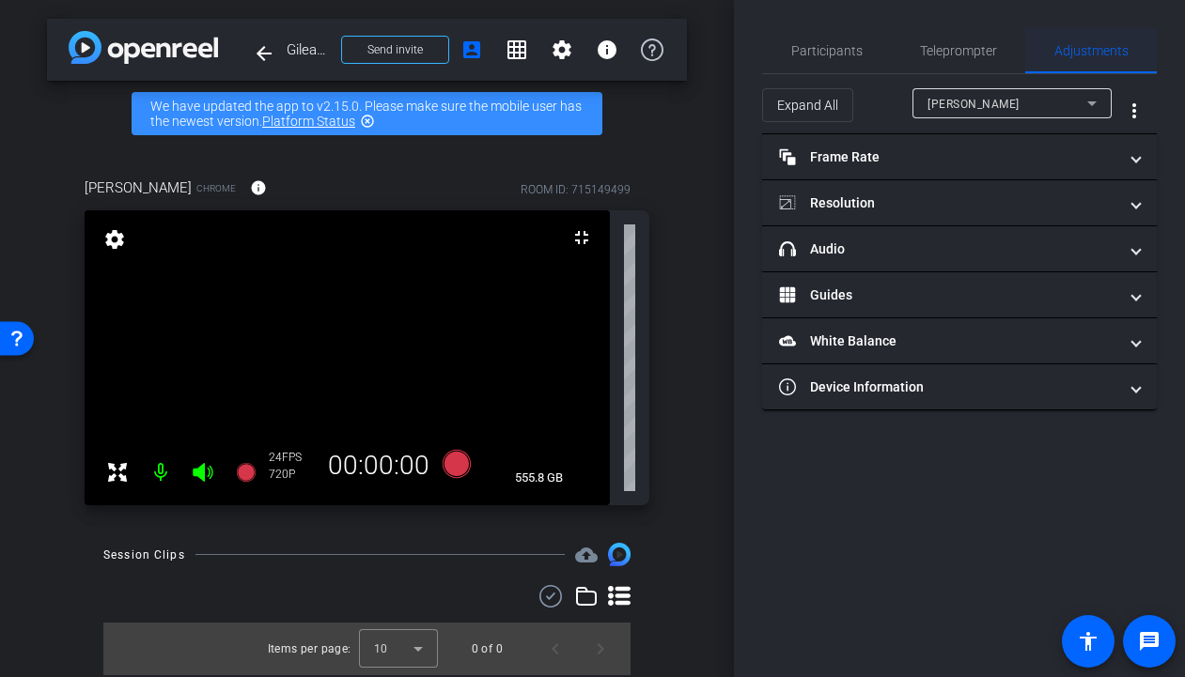
click at [1101, 54] on span "Adjustments" at bounding box center [1091, 50] width 74 height 13
click at [832, 37] on span "Participants" at bounding box center [826, 50] width 71 height 45
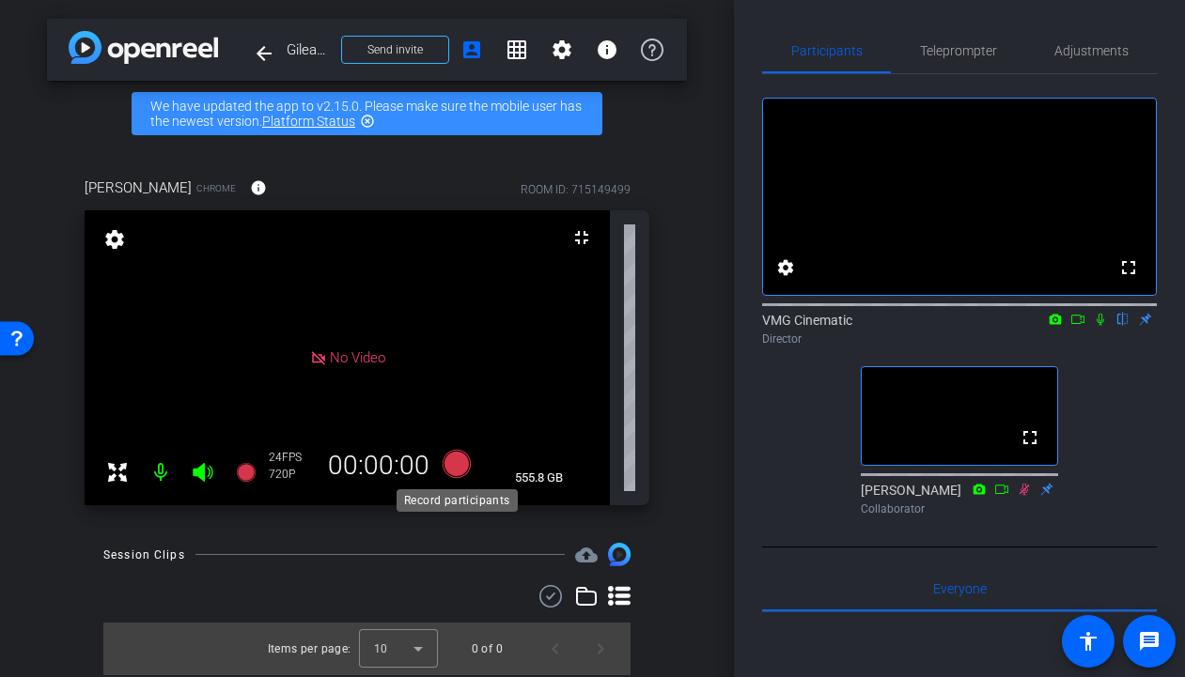
click at [451, 463] on icon at bounding box center [455, 464] width 28 height 28
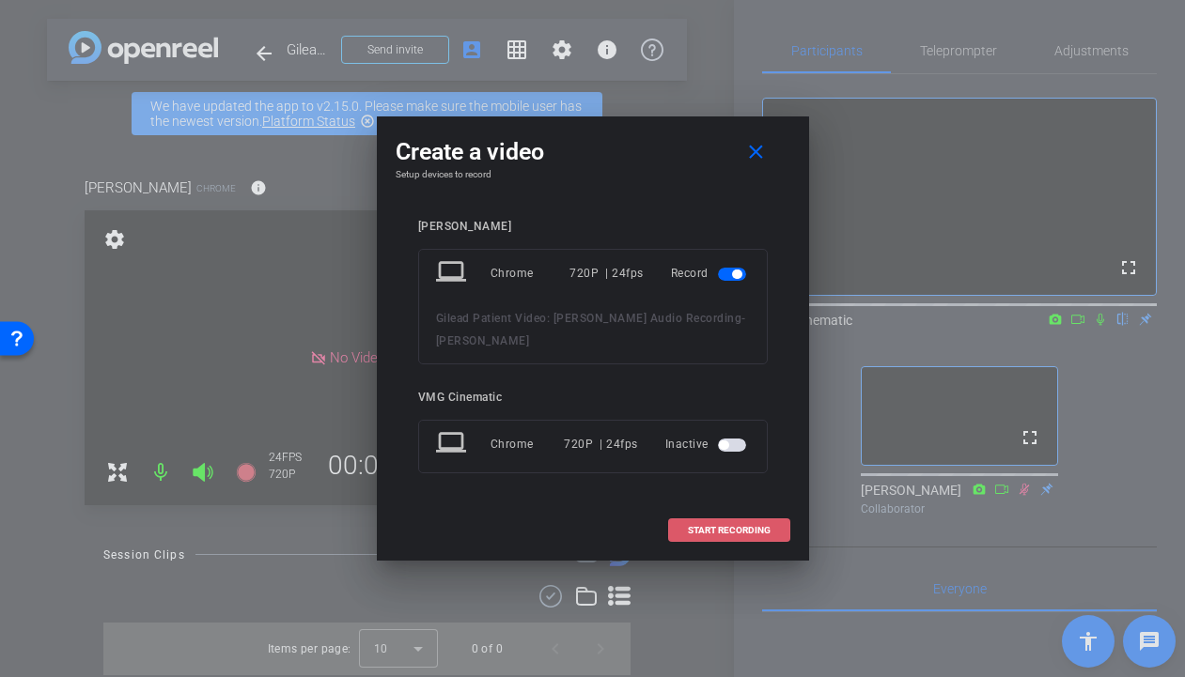
click at [697, 526] on span "START RECORDING" at bounding box center [729, 530] width 83 height 9
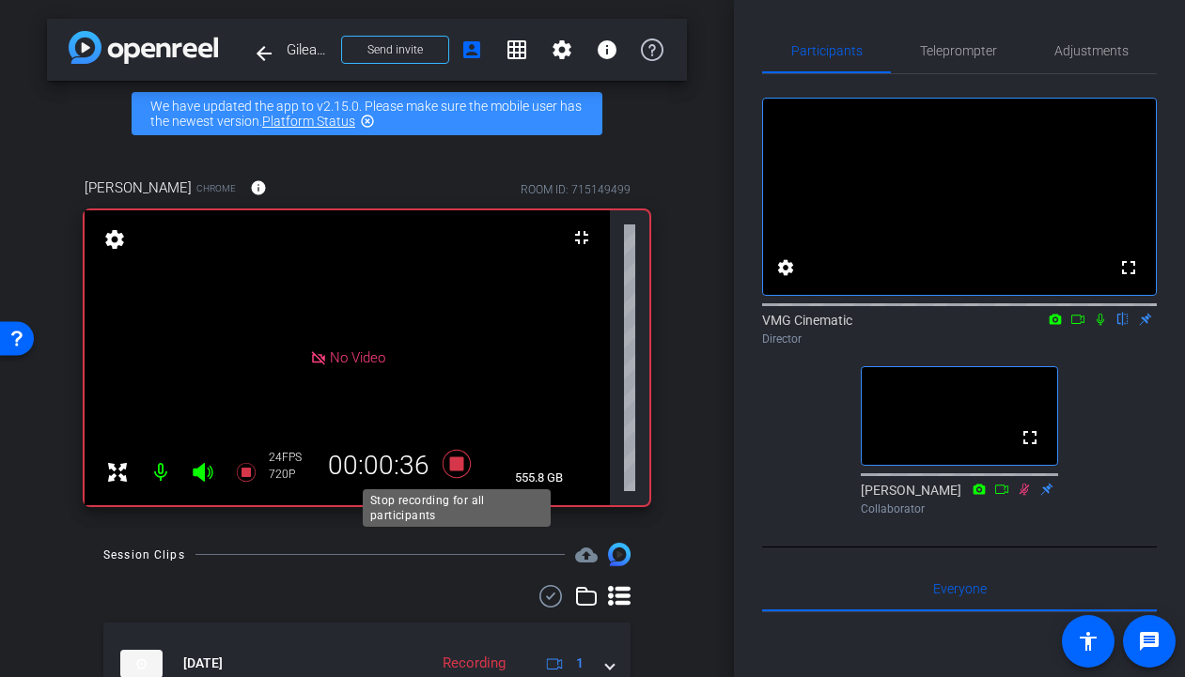
click at [453, 467] on icon at bounding box center [455, 464] width 28 height 28
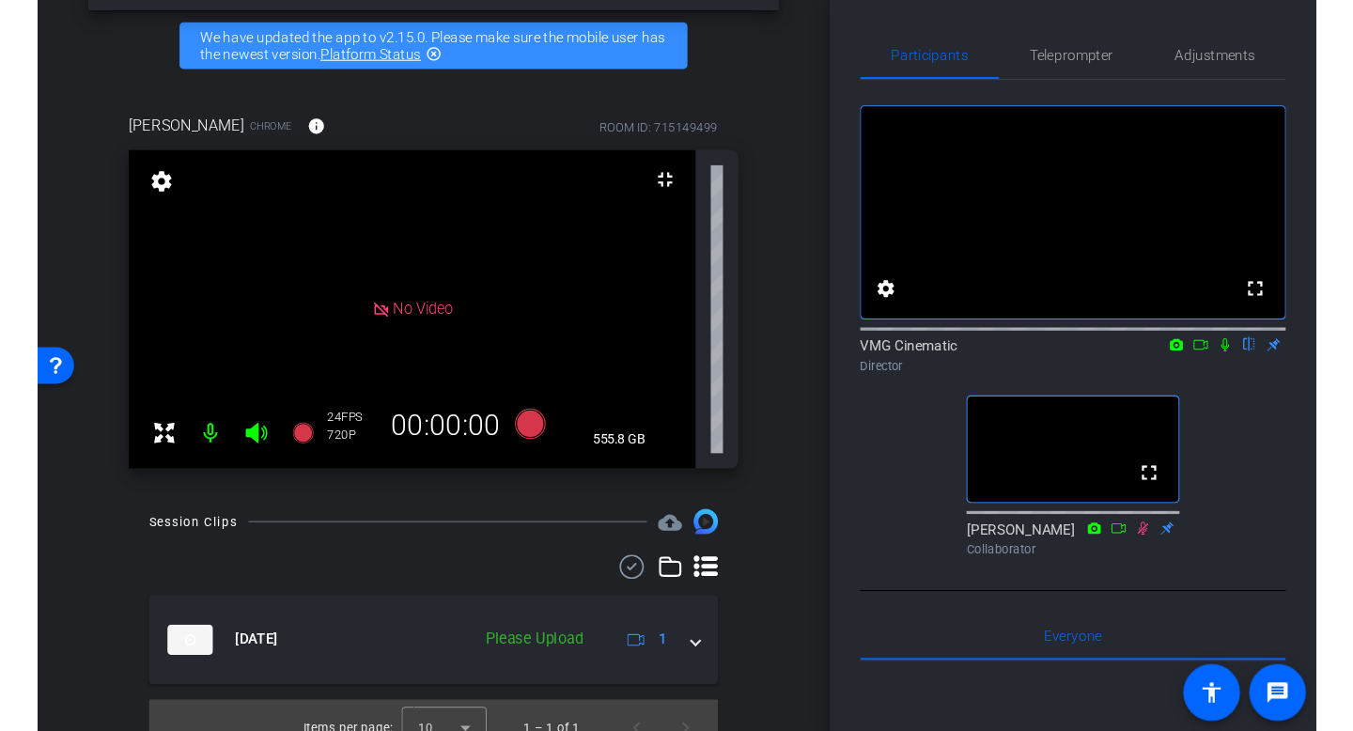
scroll to position [95, 0]
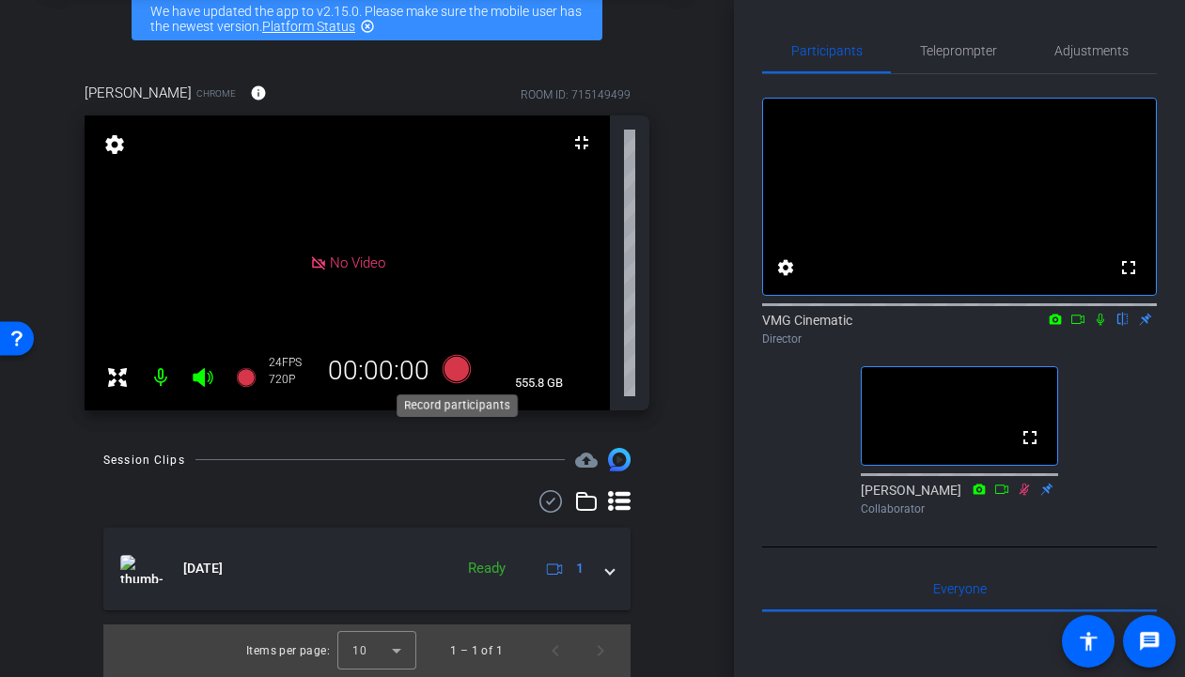
click at [456, 373] on icon at bounding box center [455, 369] width 28 height 28
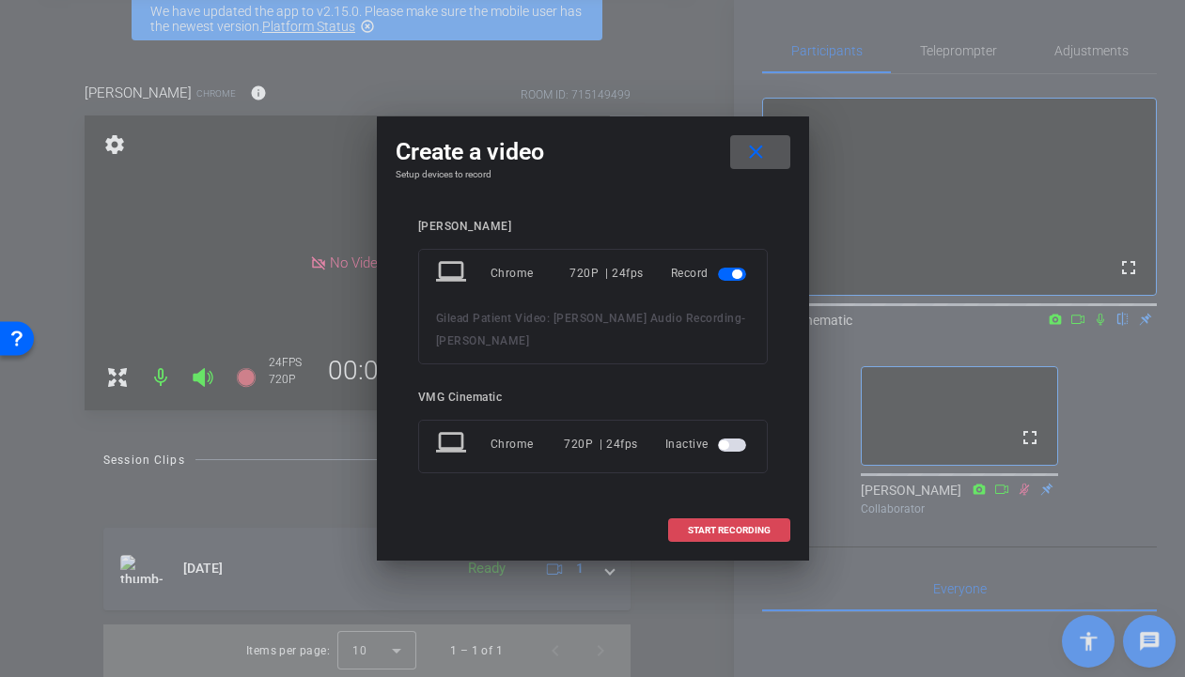
click at [710, 526] on span "START RECORDING" at bounding box center [729, 530] width 83 height 9
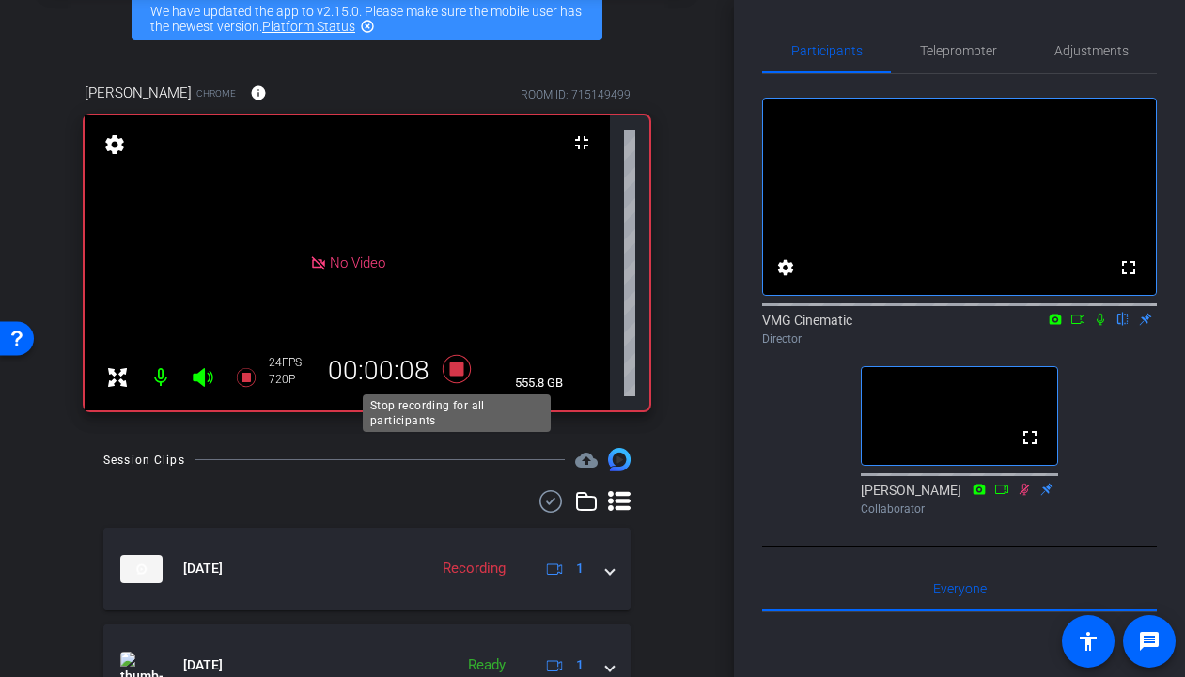
click at [454, 374] on icon at bounding box center [455, 369] width 28 height 28
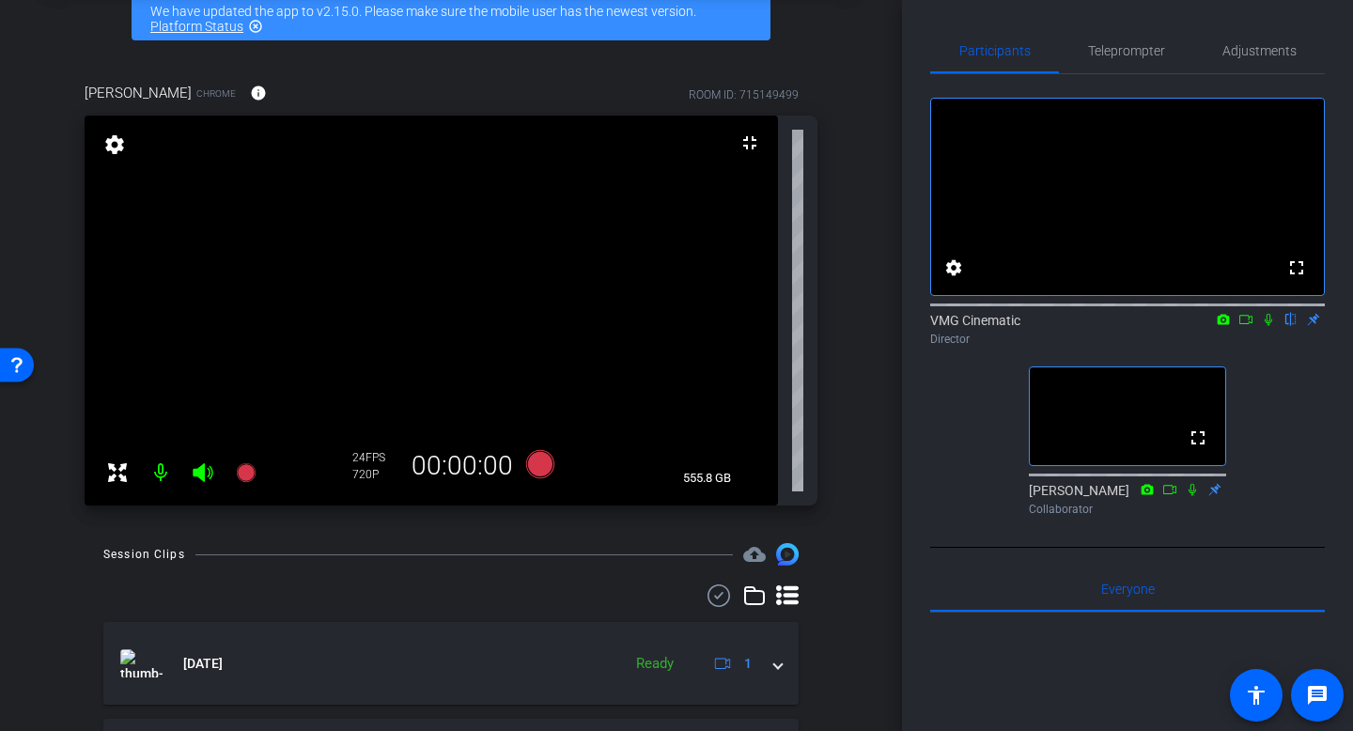
scroll to position [0, 0]
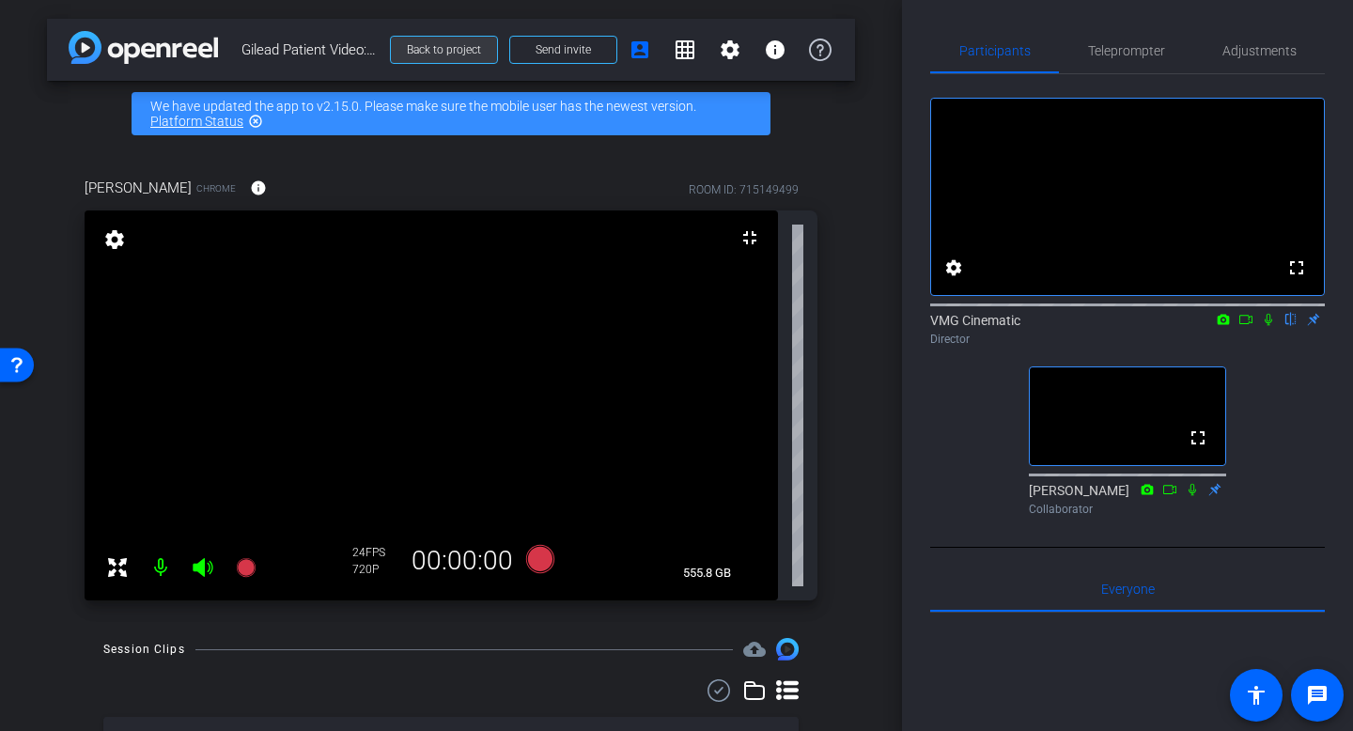
click at [434, 52] on span "Back to project" at bounding box center [444, 49] width 74 height 13
